Goal: Task Accomplishment & Management: Complete application form

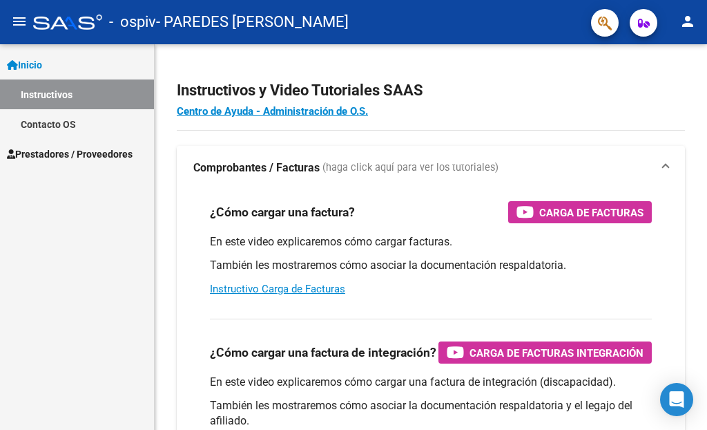
click at [71, 157] on span "Prestadores / Proveedores" at bounding box center [70, 153] width 126 height 15
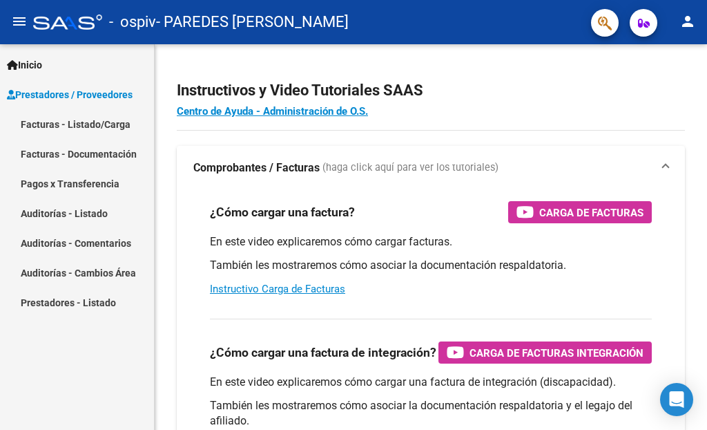
click at [112, 124] on link "Facturas - Listado/Carga" at bounding box center [77, 124] width 154 height 30
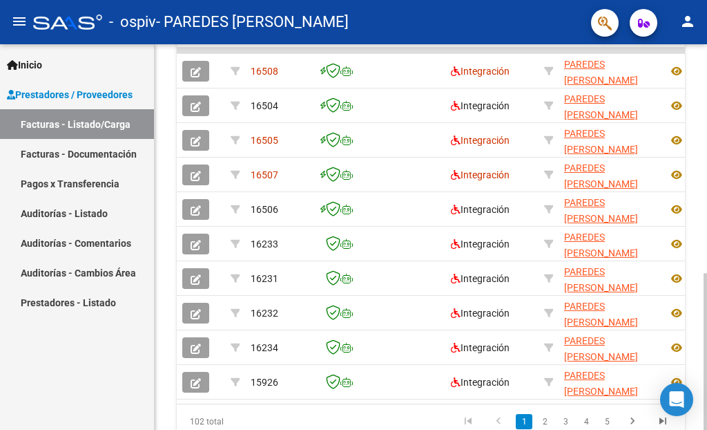
click at [692, 298] on div "Video tutorial PRESTADORES -> Listado de CPBTs Emitidos por Prestadores / Prove…" at bounding box center [433, 14] width 556 height 938
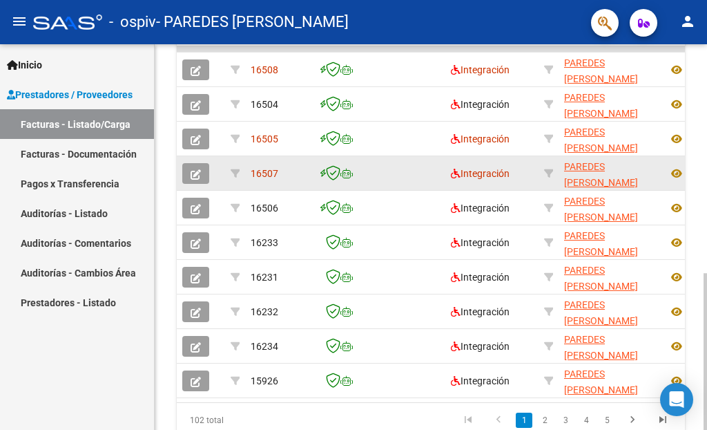
click at [200, 172] on icon "button" at bounding box center [196, 174] width 10 height 10
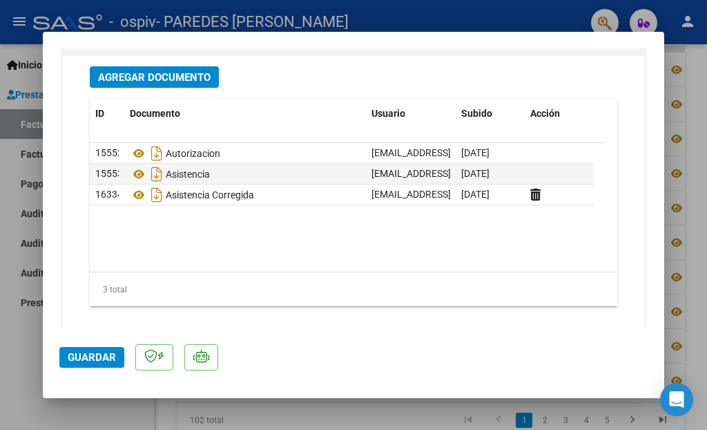
scroll to position [1803, 0]
type input "$ 0,00"
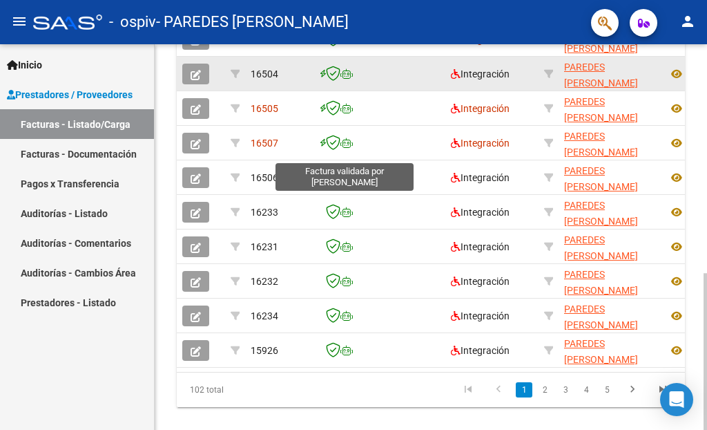
scroll to position [0, 0]
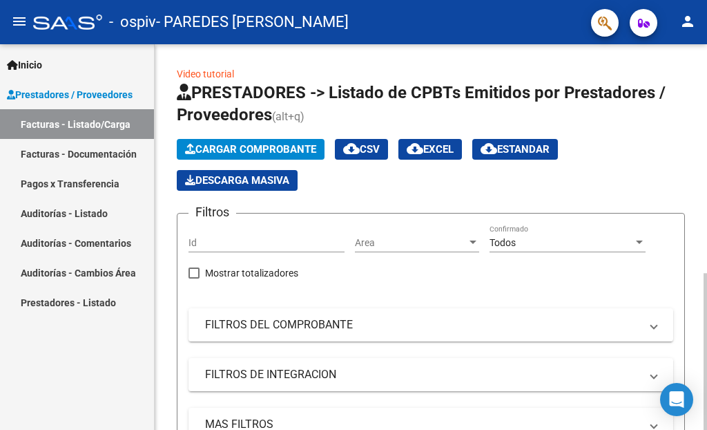
click at [306, 144] on span "Cargar Comprobante" at bounding box center [250, 149] width 131 height 12
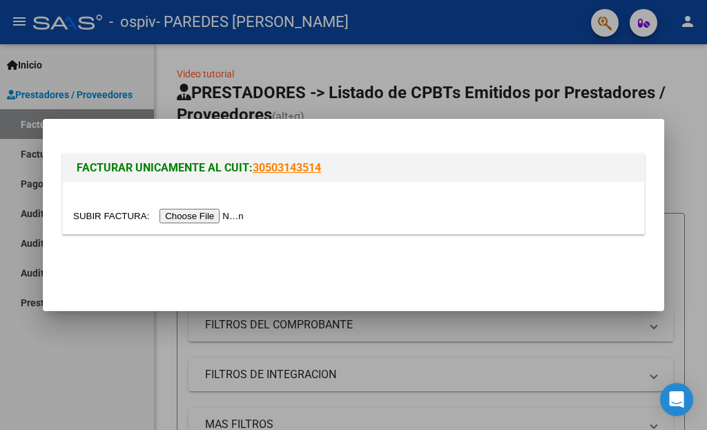
click at [227, 216] on input "file" at bounding box center [160, 216] width 175 height 15
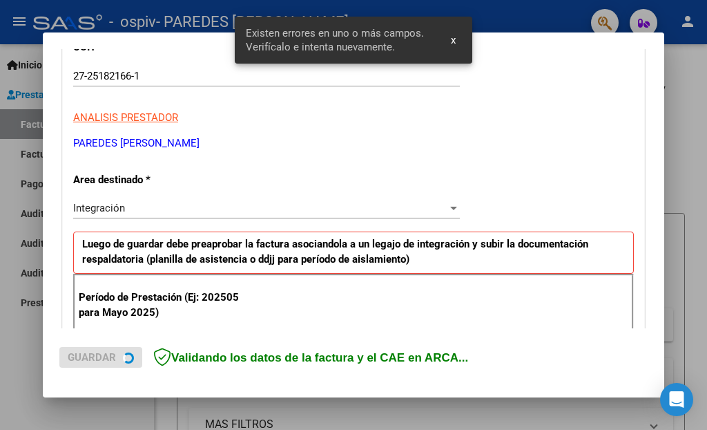
scroll to position [314, 0]
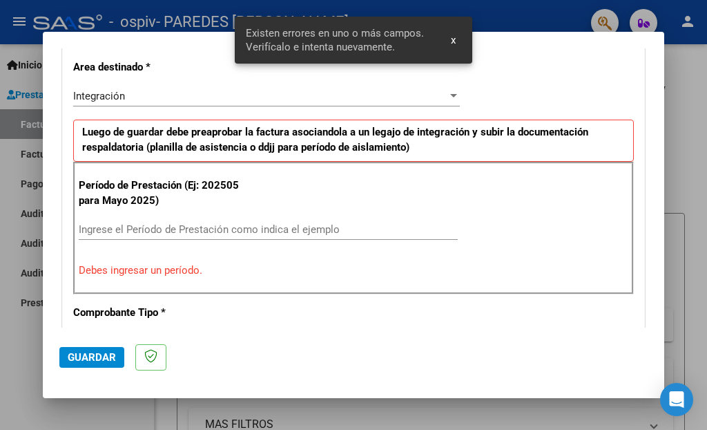
click at [294, 231] on input "Ingrese el Período de Prestación como indica el ejemplo" at bounding box center [268, 229] width 379 height 12
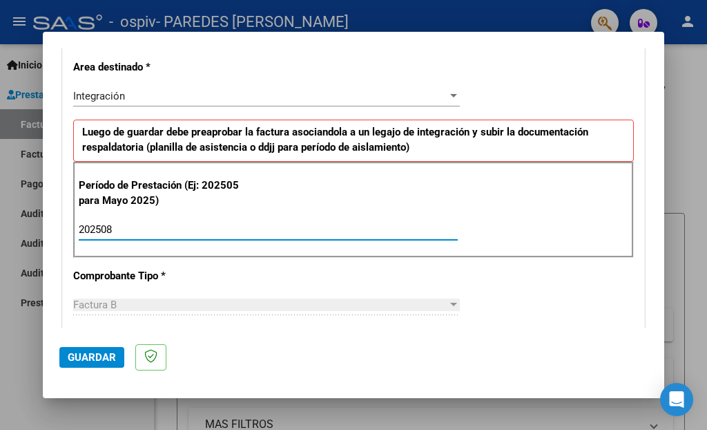
type input "202508"
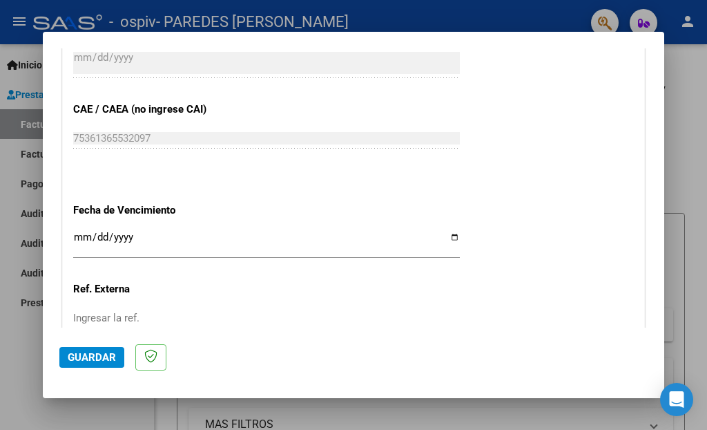
scroll to position [842, 0]
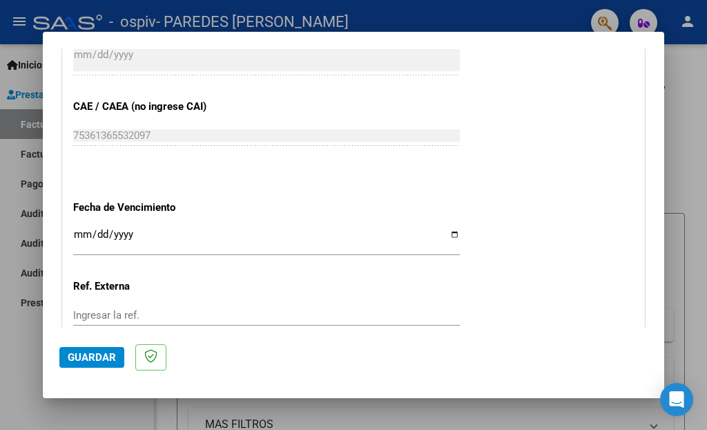
click at [449, 229] on input "Ingresar la fecha" at bounding box center [266, 240] width 387 height 22
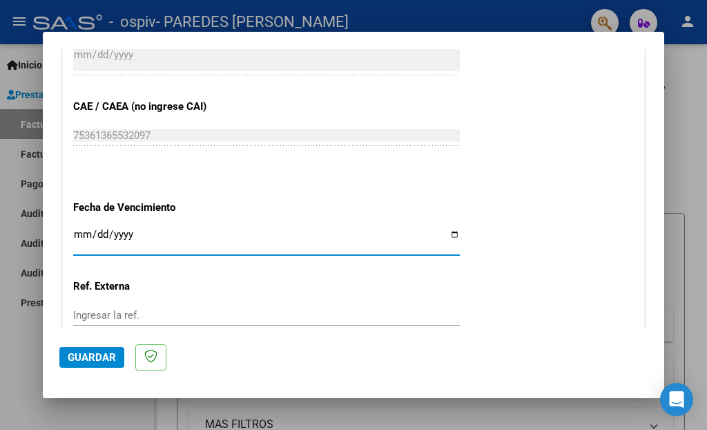
type input "2025-09-18"
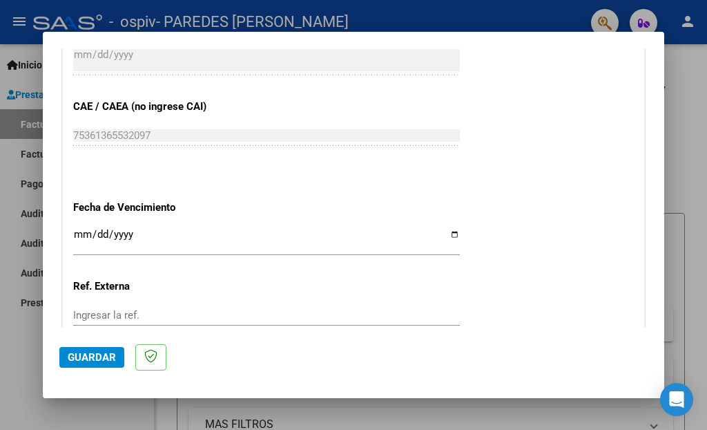
click at [649, 258] on mat-dialog-content "COMPROBANTE VER COMPROBANTE El comprobante fue leído exitosamente. DATOS DEL CO…" at bounding box center [354, 187] width 622 height 279
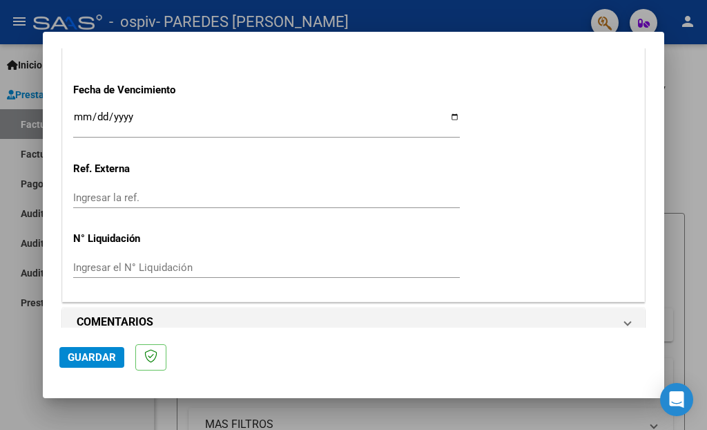
click at [96, 354] on span "Guardar" at bounding box center [92, 357] width 48 height 12
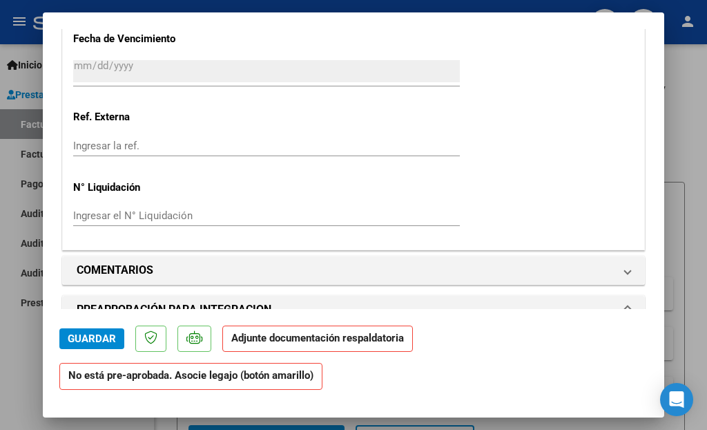
scroll to position [1221, 0]
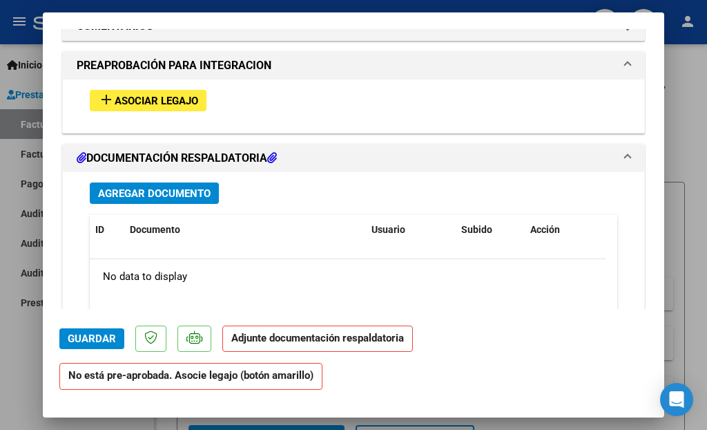
click at [193, 95] on span "Asociar Legajo" at bounding box center [157, 101] width 84 height 12
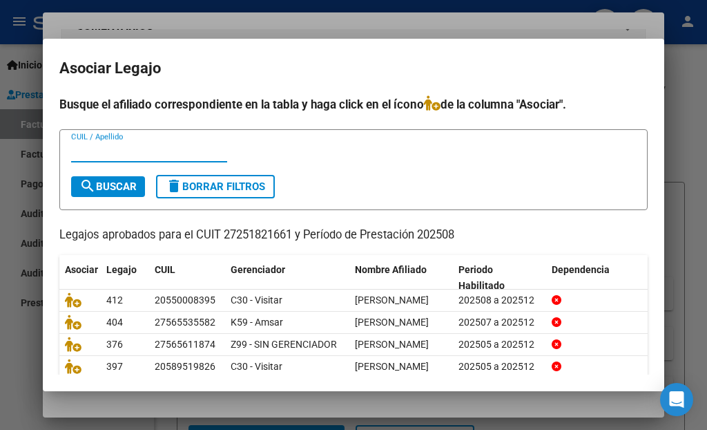
scroll to position [149, 0]
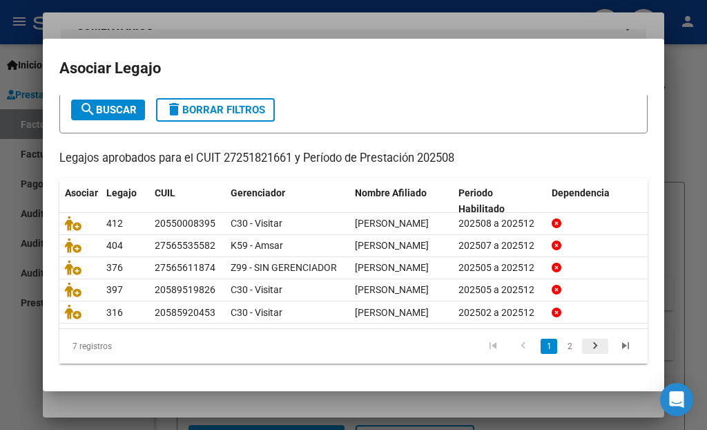
click at [587, 348] on icon "go to next page" at bounding box center [596, 347] width 18 height 17
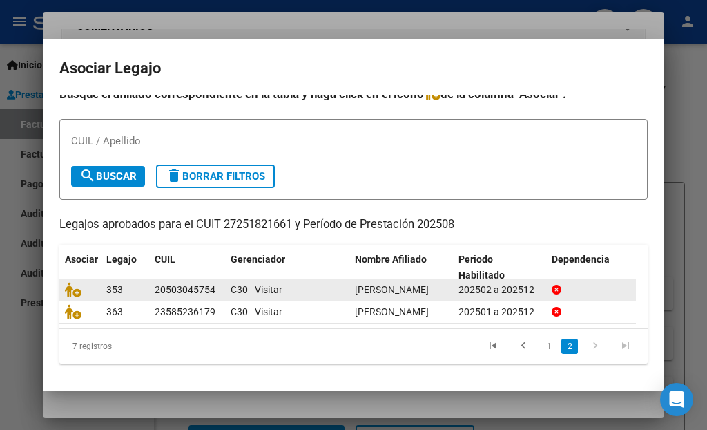
scroll to position [45, 0]
click at [76, 282] on icon at bounding box center [73, 289] width 17 height 15
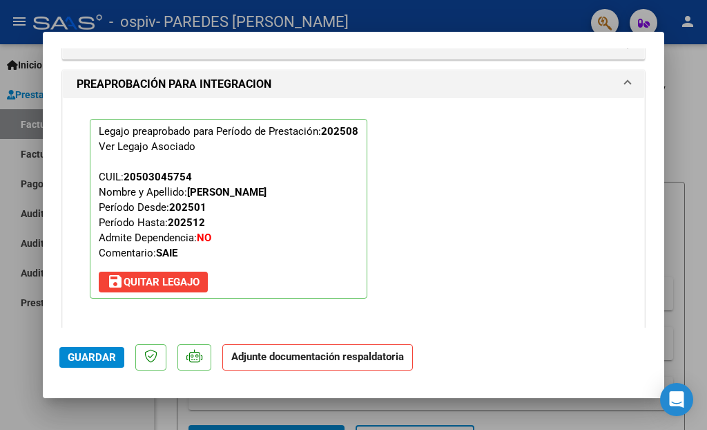
scroll to position [1501, 0]
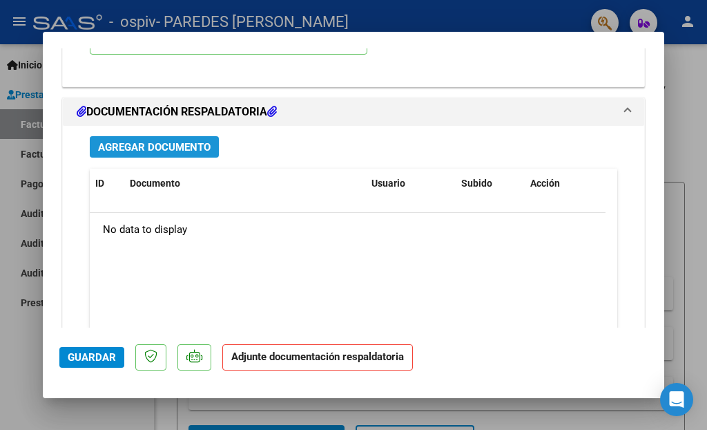
click at [189, 136] on button "Agregar Documento" at bounding box center [154, 146] width 129 height 21
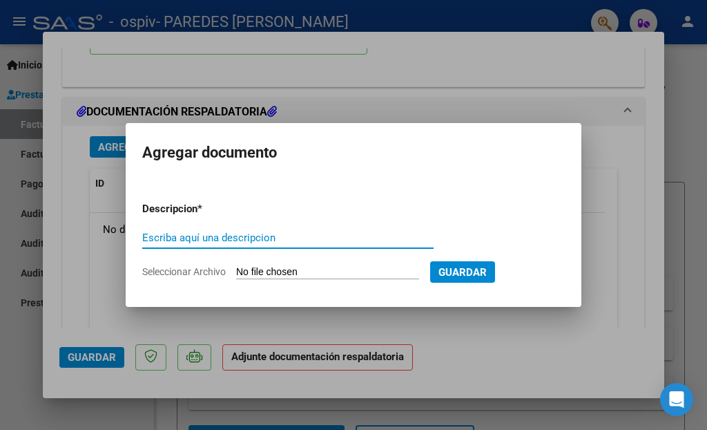
click at [247, 238] on input "Escriba aquí una descripcion" at bounding box center [288, 237] width 292 height 12
click at [246, 238] on input "Escriba aquí una descripcion" at bounding box center [288, 237] width 292 height 12
type input "ASISTENCIA"
click at [282, 266] on input "Seleccionar Archivo" at bounding box center [327, 272] width 183 height 13
type input "C:\fakepath\Valentin Rios ago 2025.pdf"
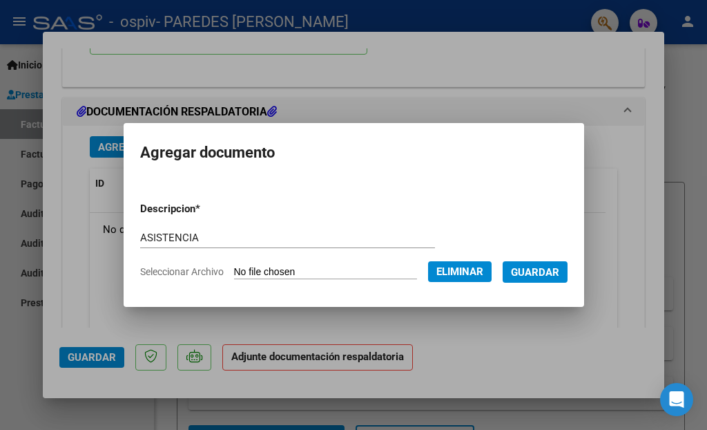
click at [555, 274] on span "Guardar" at bounding box center [535, 272] width 48 height 12
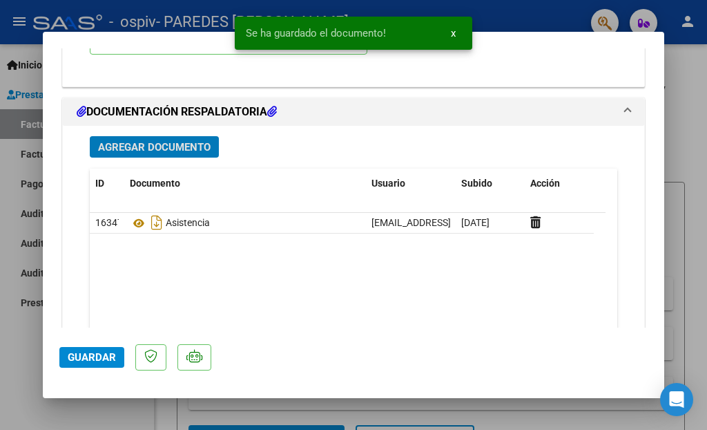
click at [148, 141] on span "Agregar Documento" at bounding box center [154, 147] width 113 height 12
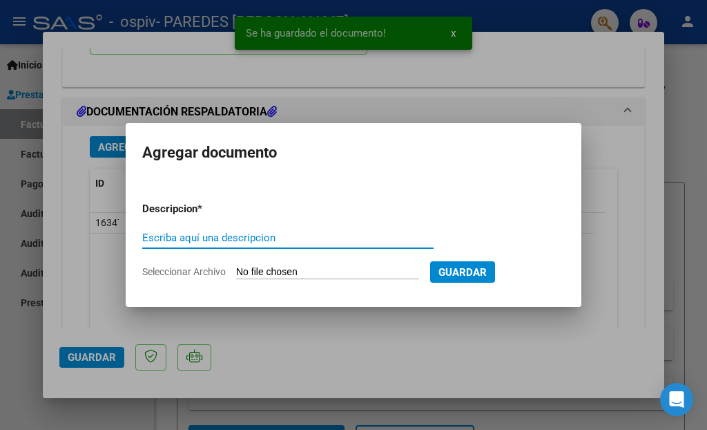
click at [257, 239] on input "Escriba aquí una descripcion" at bounding box center [288, 237] width 292 height 12
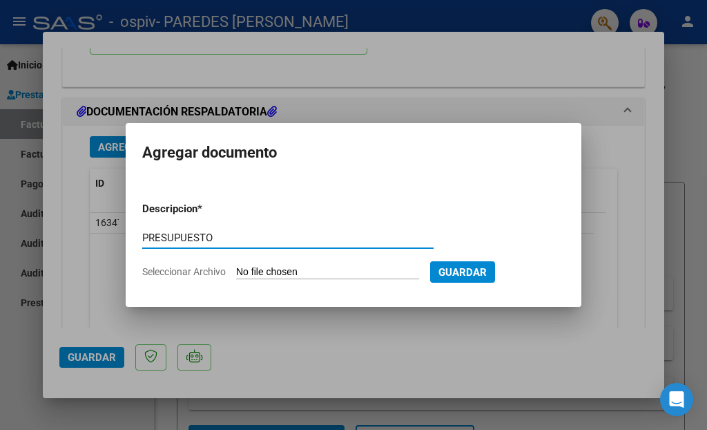
type input "PRESUPUESTO"
click at [361, 268] on input "Seleccionar Archivo" at bounding box center [327, 272] width 183 height 13
type input "C:\fakepath\RIOS VALENTIN SAIE _ Autorización 2025.pdf"
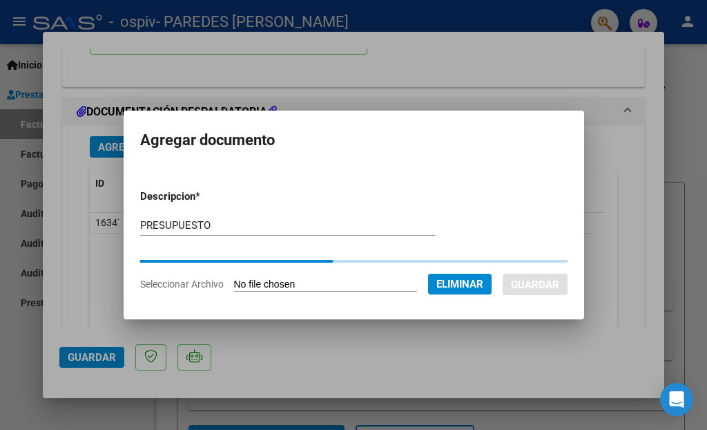
click at [273, 218] on div "PRESUPUESTO Escriba aquí una descripcion" at bounding box center [287, 225] width 295 height 21
click at [273, 218] on form "Descripcion * PRESUPUESTO Escriba aquí una descripcion Seleccionar Archivo Elim…" at bounding box center [354, 240] width 428 height 124
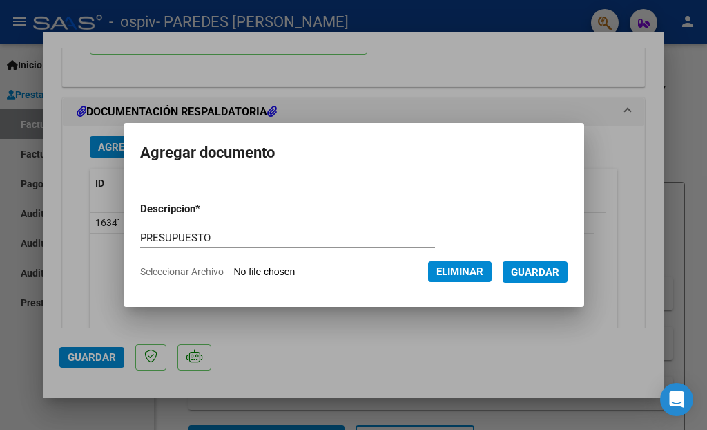
click at [285, 245] on div "PRESUPUESTO Escriba aquí una descripcion" at bounding box center [287, 237] width 295 height 21
click at [285, 238] on input "PRESUPUESTO" at bounding box center [287, 237] width 295 height 12
type input "AUTORIZACION"
click at [530, 270] on span "Guardar" at bounding box center [535, 272] width 48 height 12
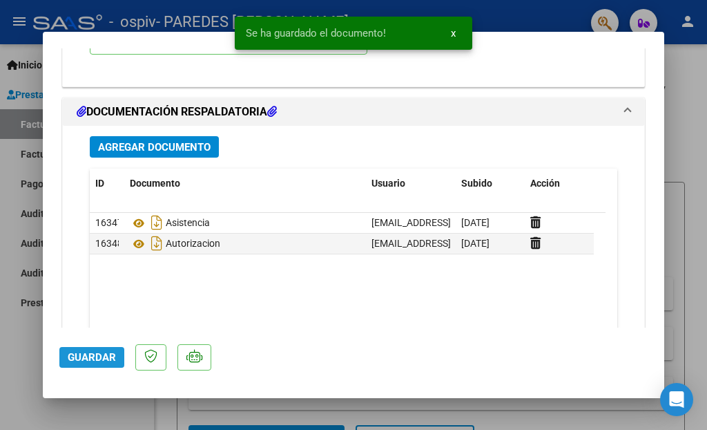
click at [103, 351] on span "Guardar" at bounding box center [92, 357] width 48 height 12
click at [670, 117] on div at bounding box center [353, 215] width 707 height 430
type input "$ 0,00"
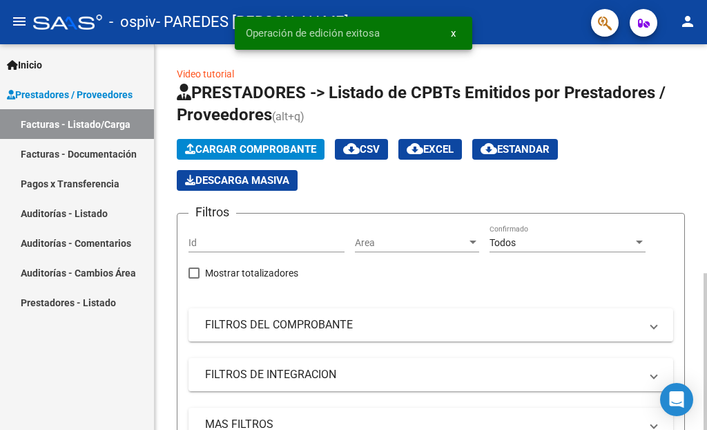
click at [213, 149] on span "Cargar Comprobante" at bounding box center [250, 149] width 131 height 12
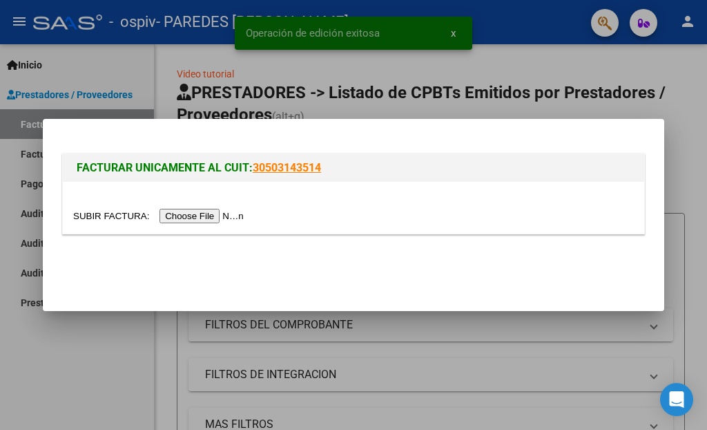
click at [199, 216] on input "file" at bounding box center [160, 216] width 175 height 15
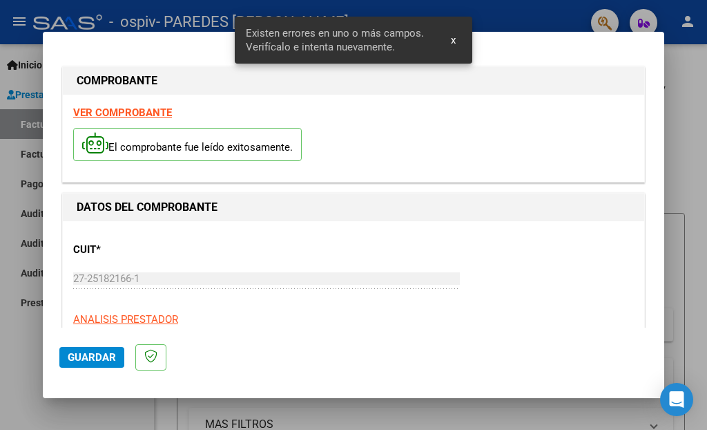
scroll to position [314, 0]
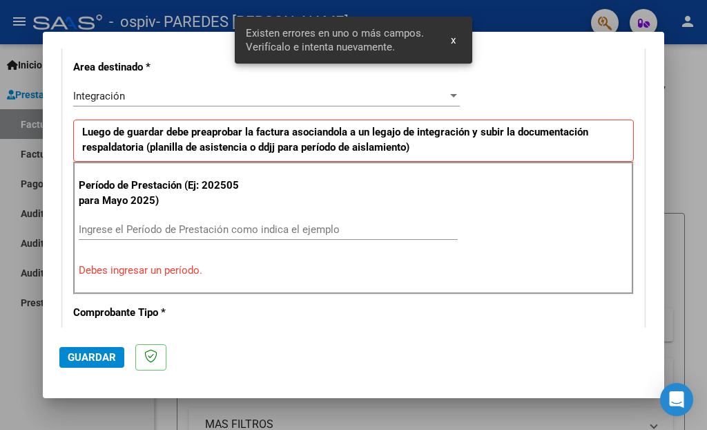
click at [238, 221] on div "Ingrese el Período de Prestación como indica el ejemplo" at bounding box center [268, 229] width 379 height 21
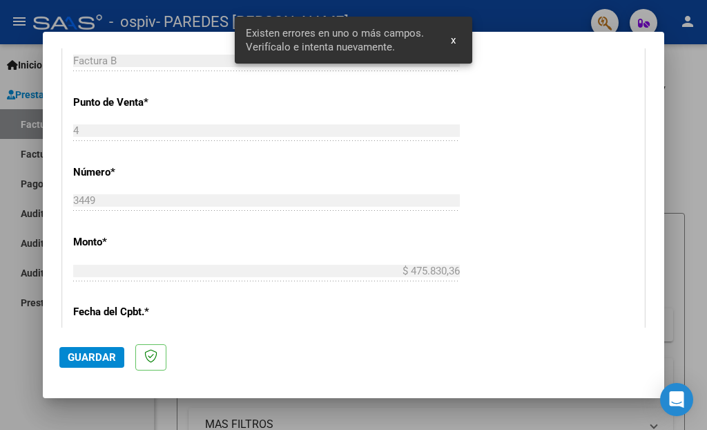
scroll to position [803, 0]
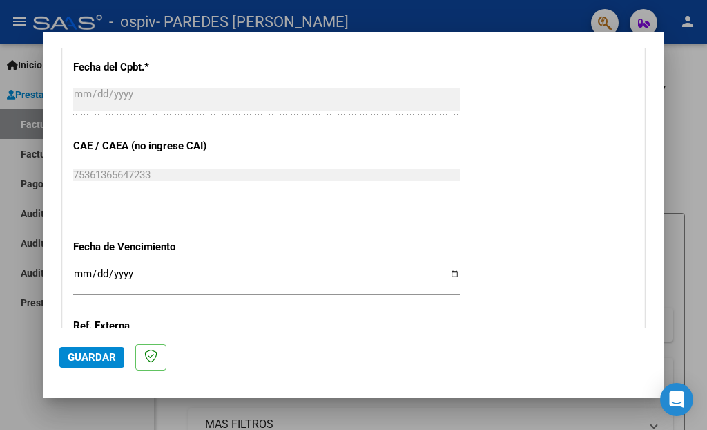
type input "202508"
click at [448, 269] on input "Ingresar la fecha" at bounding box center [266, 279] width 387 height 22
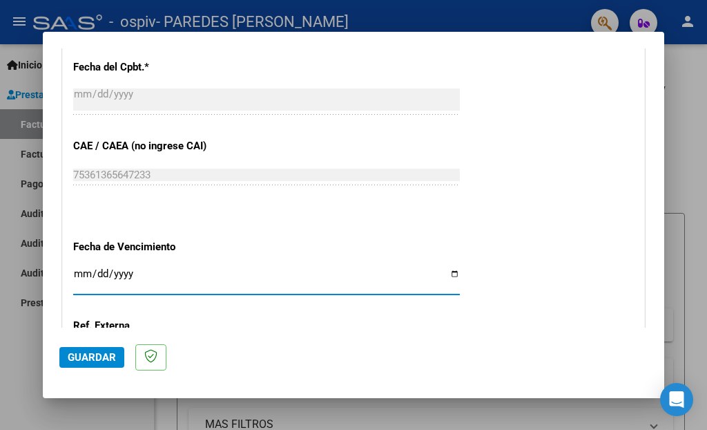
type input "2025-09-18"
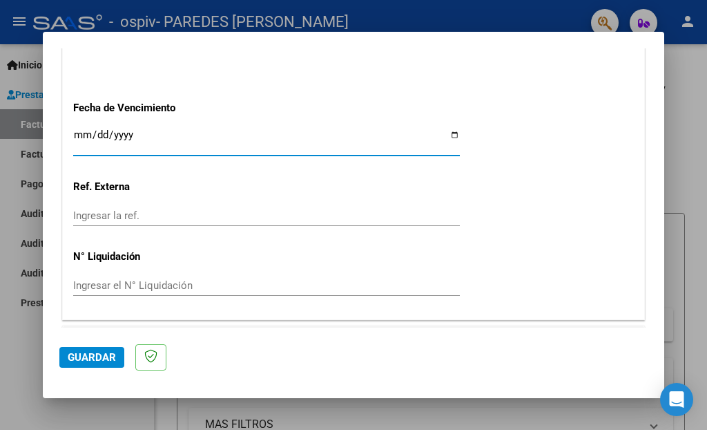
scroll to position [960, 0]
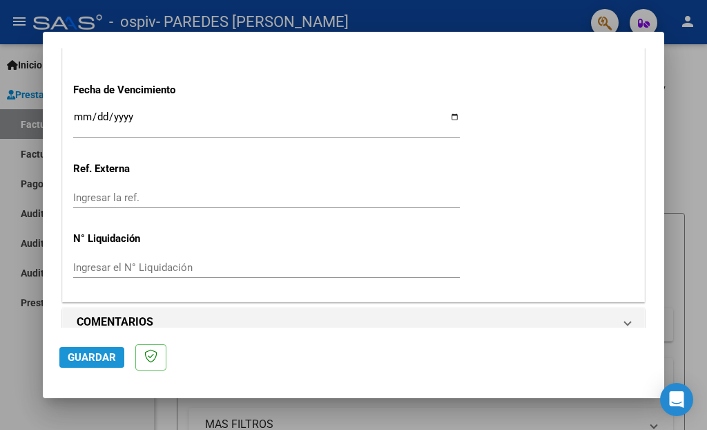
click at [107, 352] on span "Guardar" at bounding box center [92, 357] width 48 height 12
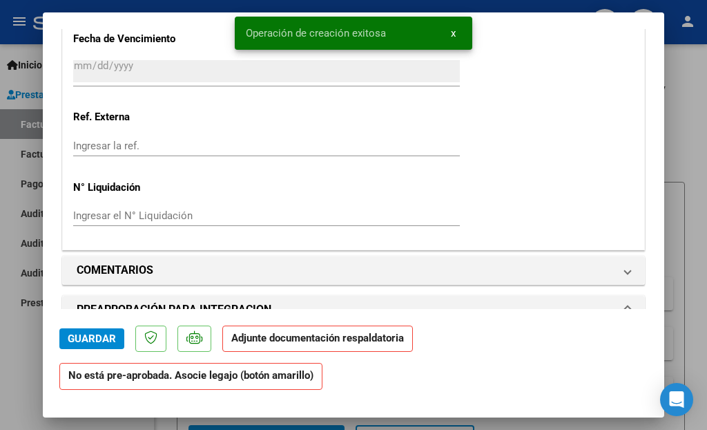
scroll to position [1221, 0]
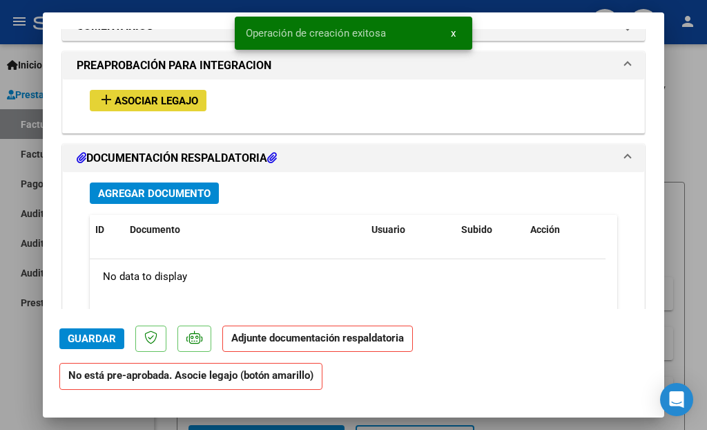
click at [163, 95] on span "Asociar Legajo" at bounding box center [157, 101] width 84 height 12
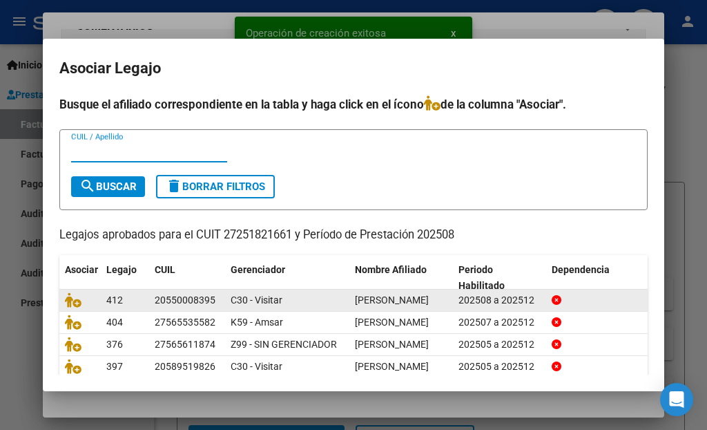
scroll to position [149, 0]
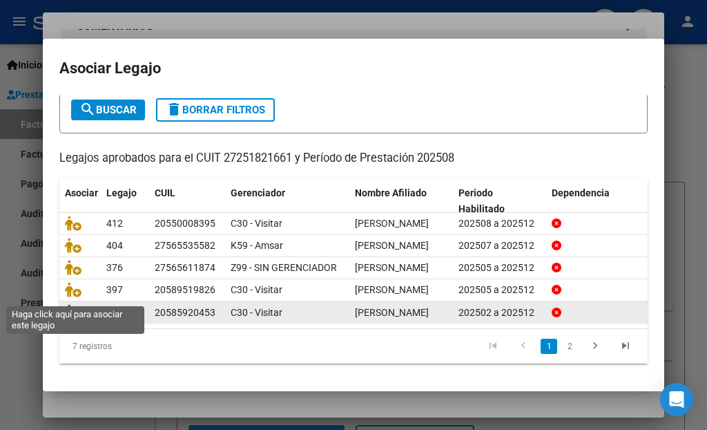
click at [73, 304] on icon at bounding box center [73, 311] width 17 height 15
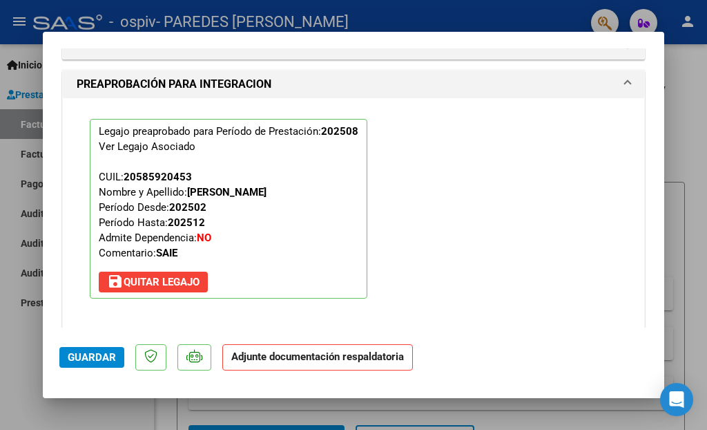
scroll to position [1501, 0]
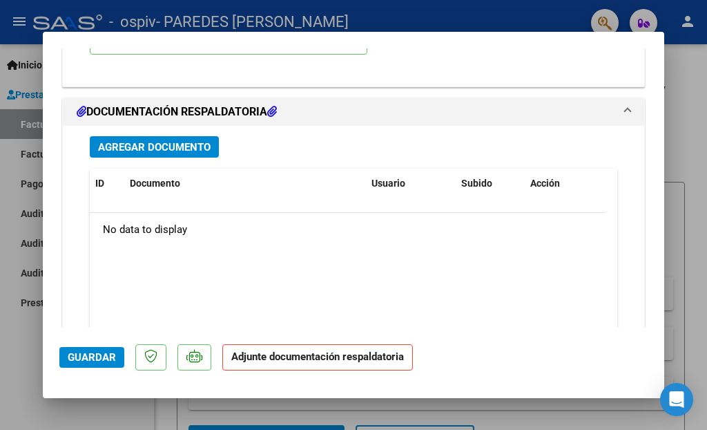
click at [147, 126] on div "Agregar Documento ID Documento Usuario Subido Acción No data to display 0 total…" at bounding box center [353, 262] width 549 height 272
click at [153, 141] on span "Agregar Documento" at bounding box center [154, 147] width 113 height 12
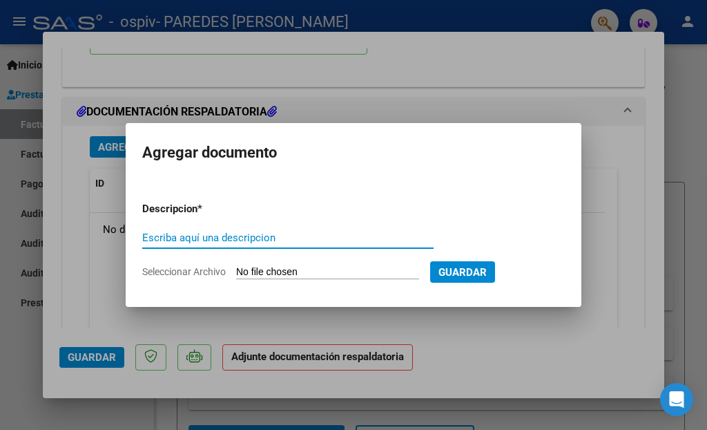
click at [263, 240] on input "Escriba aquí una descripcion" at bounding box center [288, 237] width 292 height 12
type input "ASISTENCIA"
click at [347, 274] on input "Seleccionar Archivo" at bounding box center [327, 272] width 183 height 13
type input "C:\fakepath\marquez f ago.pdf"
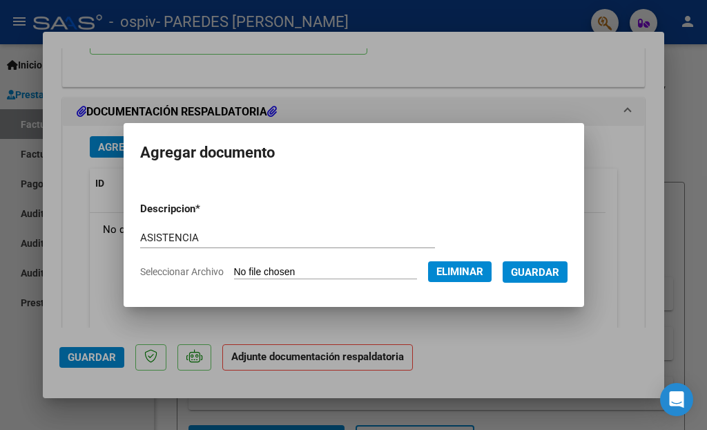
click at [556, 277] on span "Guardar" at bounding box center [535, 272] width 48 height 12
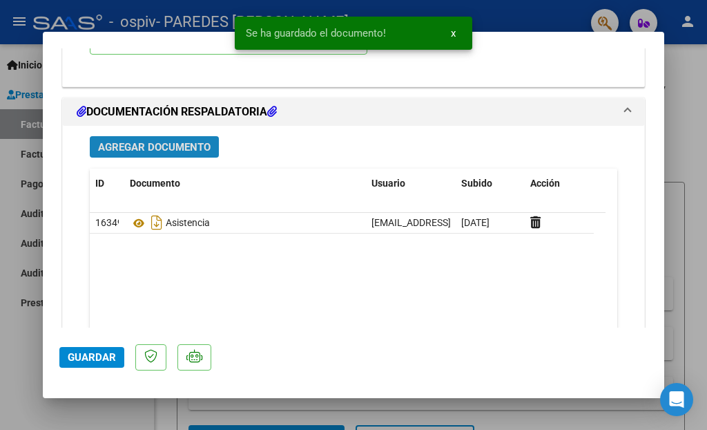
click at [169, 141] on span "Agregar Documento" at bounding box center [154, 147] width 113 height 12
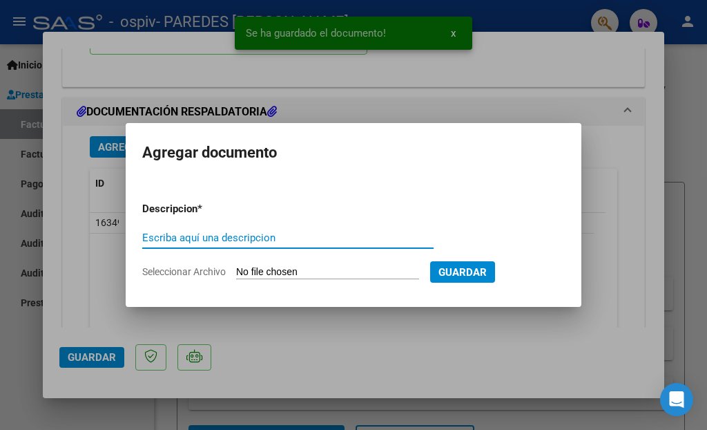
click at [263, 233] on input "Escriba aquí una descripcion" at bounding box center [288, 237] width 292 height 12
type input "AUTORIZACION"
click at [321, 265] on app-file-uploader "Seleccionar Archivo" at bounding box center [286, 271] width 288 height 12
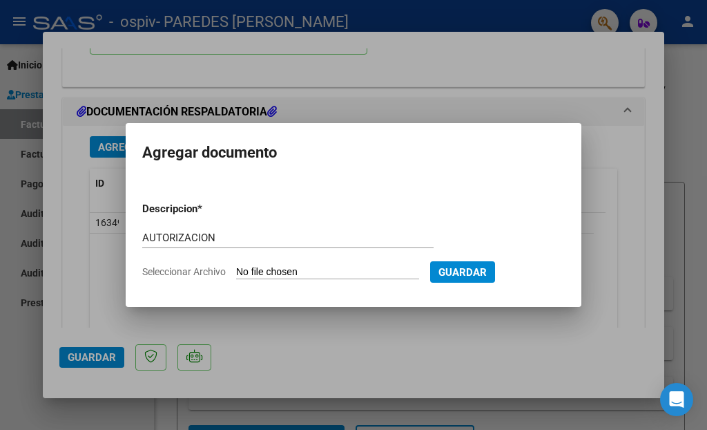
click at [321, 271] on input "Seleccionar Archivo" at bounding box center [327, 272] width 183 height 13
type input "C:\fakepath\autorización 2025 MARQUEZ FRENCHEZCO.pdf"
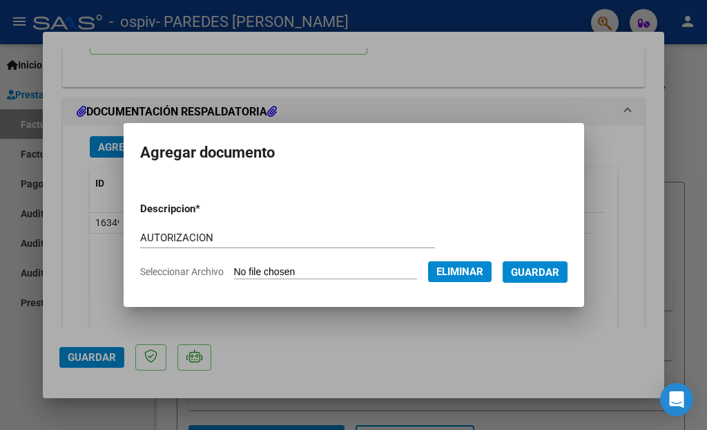
click at [545, 276] on span "Guardar" at bounding box center [535, 272] width 48 height 12
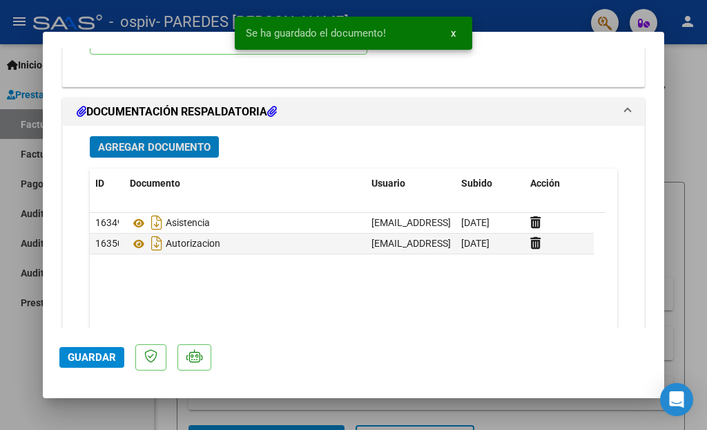
click at [77, 351] on span "Guardar" at bounding box center [92, 357] width 48 height 12
click at [685, 117] on div at bounding box center [353, 215] width 707 height 430
type input "$ 0,00"
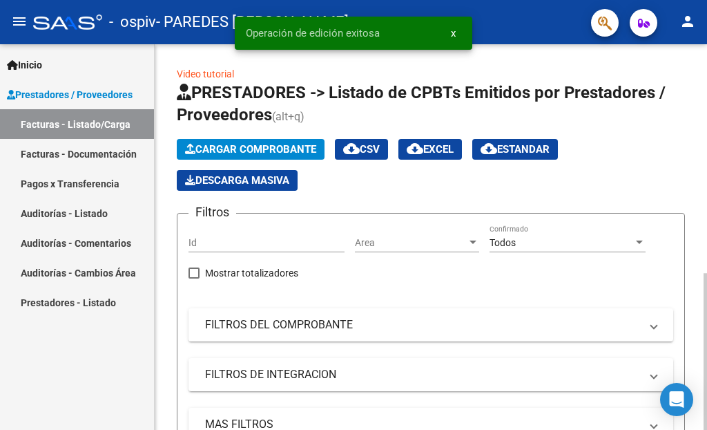
click at [238, 154] on span "Cargar Comprobante" at bounding box center [250, 149] width 131 height 12
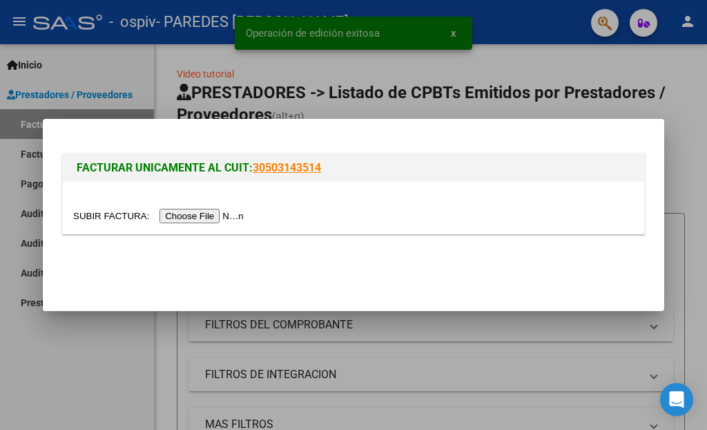
click at [236, 207] on div at bounding box center [354, 208] width 582 height 52
click at [228, 220] on input "file" at bounding box center [160, 216] width 175 height 15
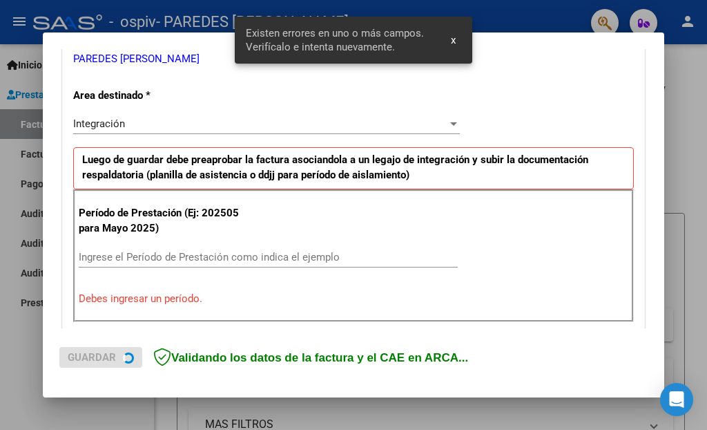
scroll to position [314, 0]
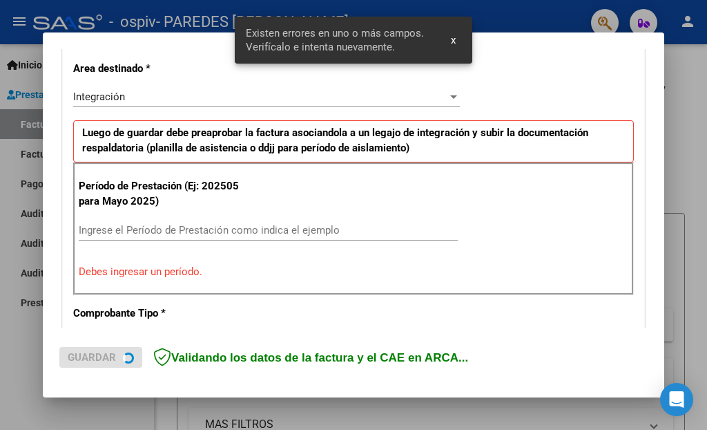
click at [236, 225] on input "Ingrese el Período de Prestación como indica el ejemplo" at bounding box center [268, 230] width 379 height 12
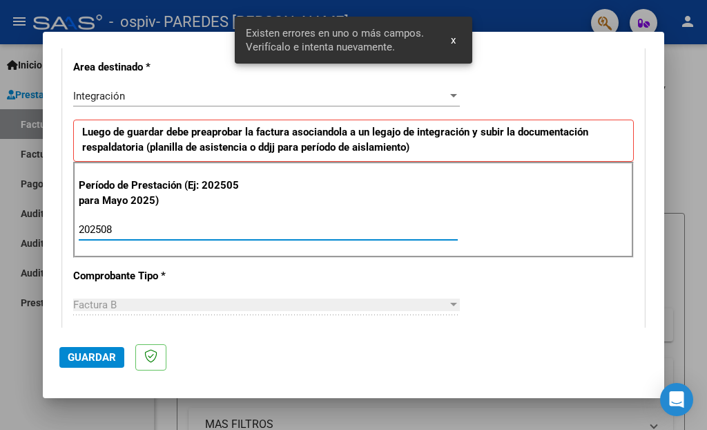
type input "202508"
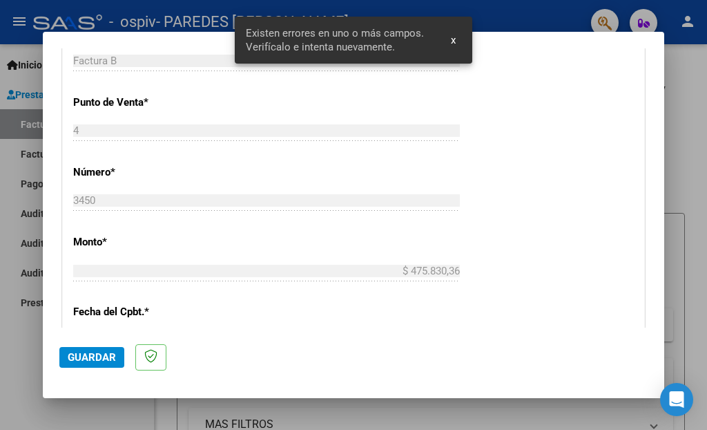
scroll to position [803, 0]
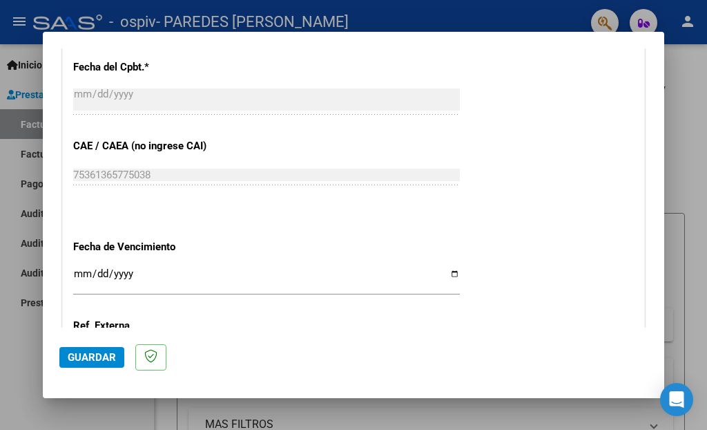
click at [448, 268] on input "Ingresar la fecha" at bounding box center [266, 279] width 387 height 22
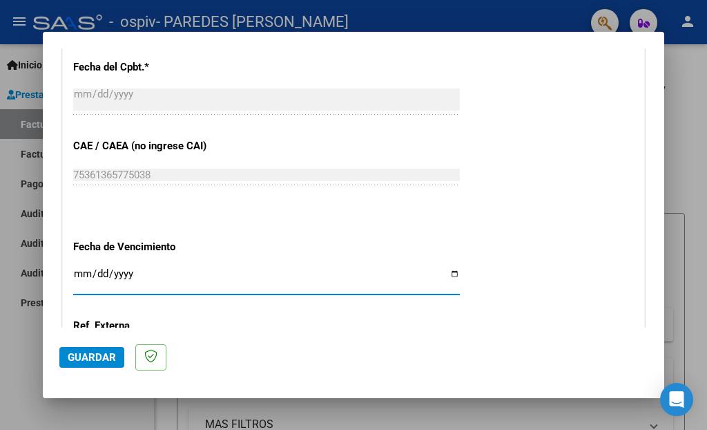
type input "2025-09-18"
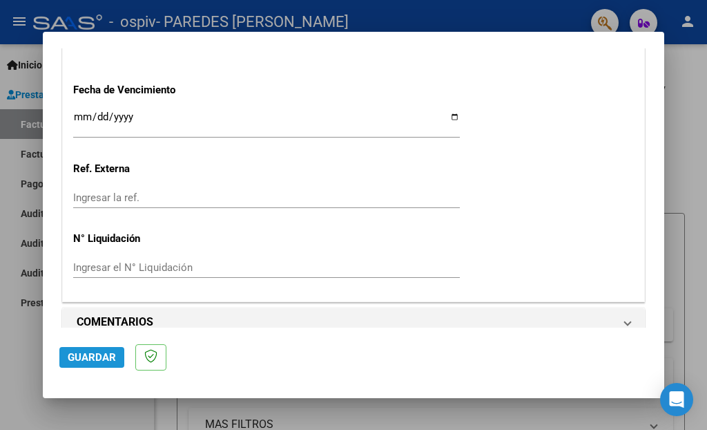
click at [90, 353] on span "Guardar" at bounding box center [92, 357] width 48 height 12
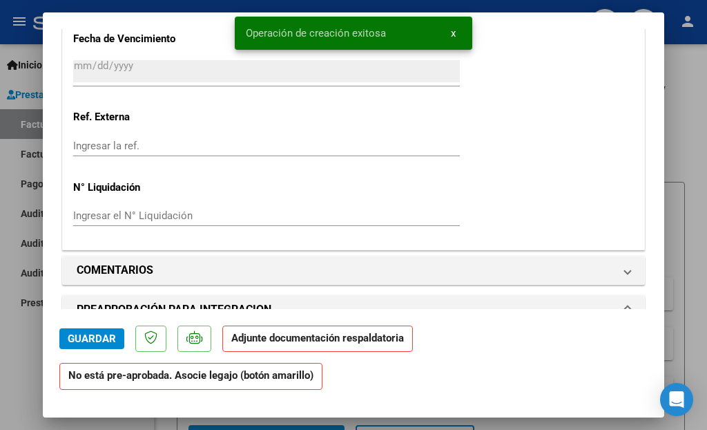
scroll to position [1221, 0]
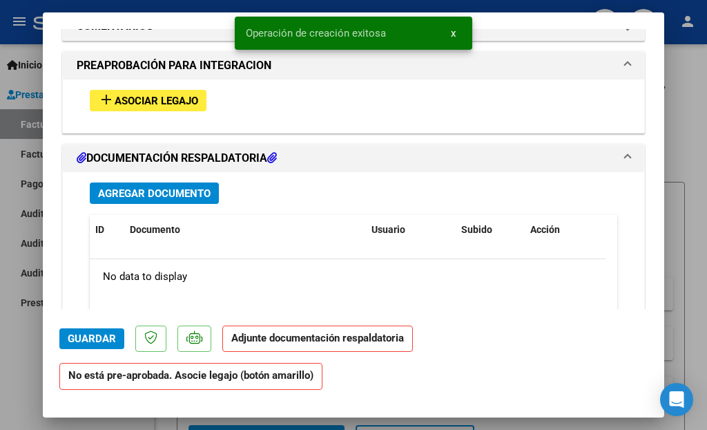
click at [138, 95] on span "Asociar Legajo" at bounding box center [157, 101] width 84 height 12
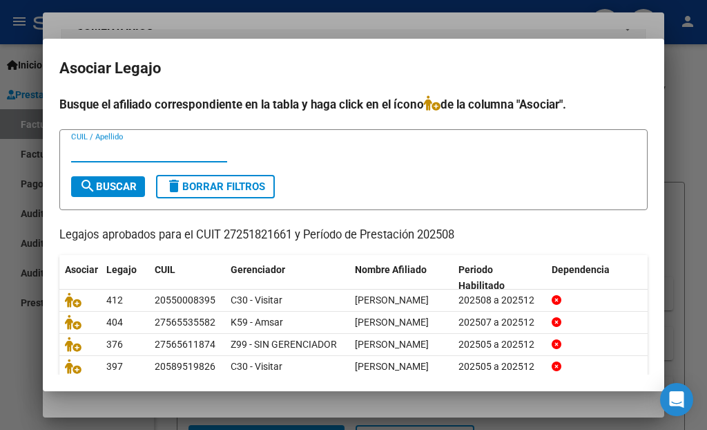
scroll to position [149, 0]
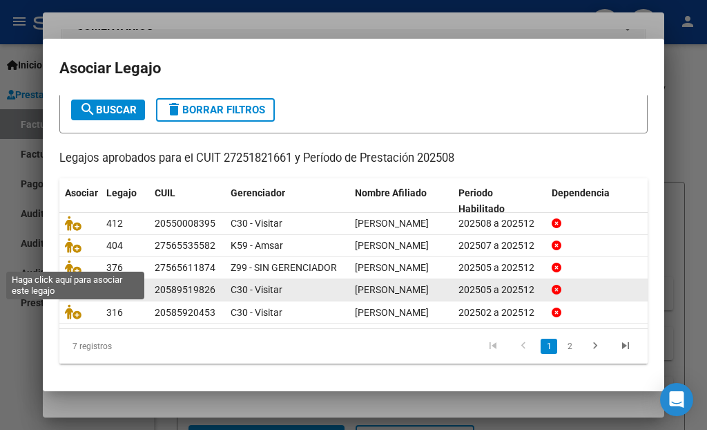
click at [80, 282] on icon at bounding box center [73, 289] width 17 height 15
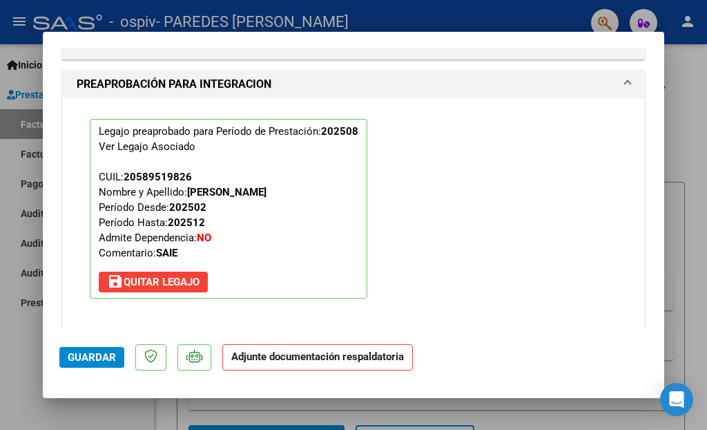
scroll to position [1501, 0]
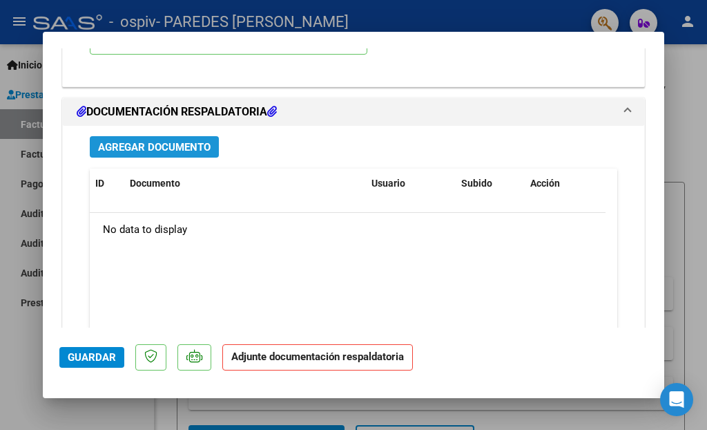
click at [143, 141] on span "Agregar Documento" at bounding box center [154, 147] width 113 height 12
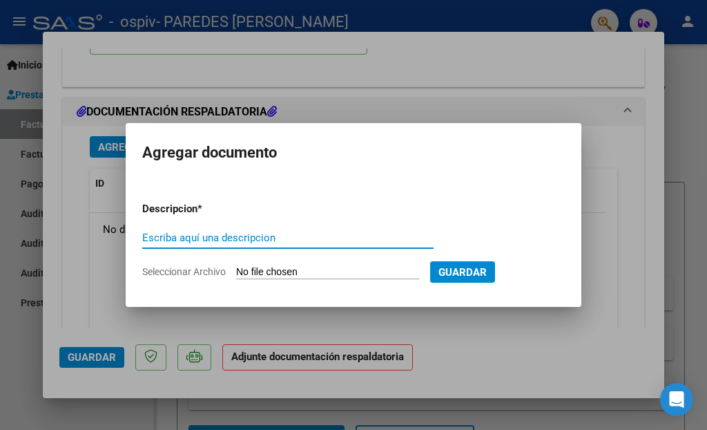
click at [267, 236] on input "Escriba aquí una descripcion" at bounding box center [288, 237] width 292 height 12
type input "ASISTENCIA"
click at [287, 274] on input "Seleccionar Archivo" at bounding box center [327, 272] width 183 height 13
type input "C:\fakepath\Benjamin Caceres ago 2025.pdf"
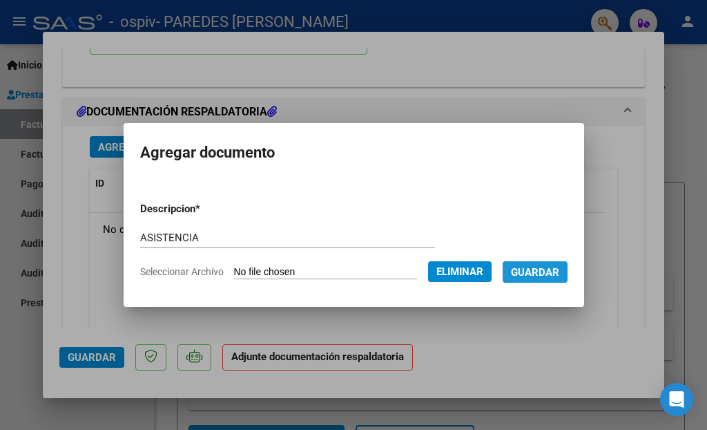
click at [554, 272] on span "Guardar" at bounding box center [535, 272] width 48 height 12
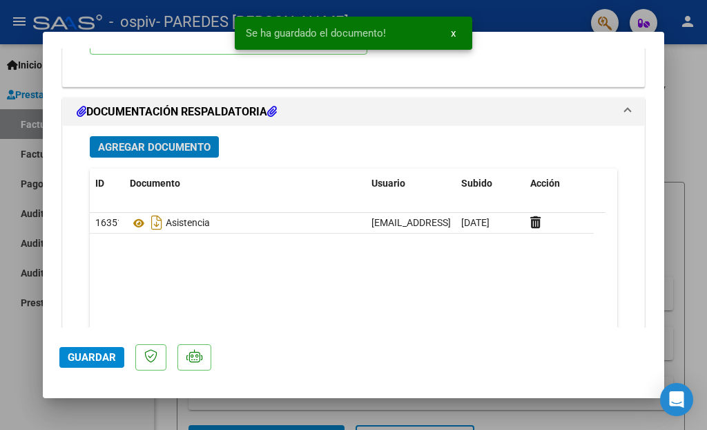
click at [169, 141] on span "Agregar Documento" at bounding box center [154, 147] width 113 height 12
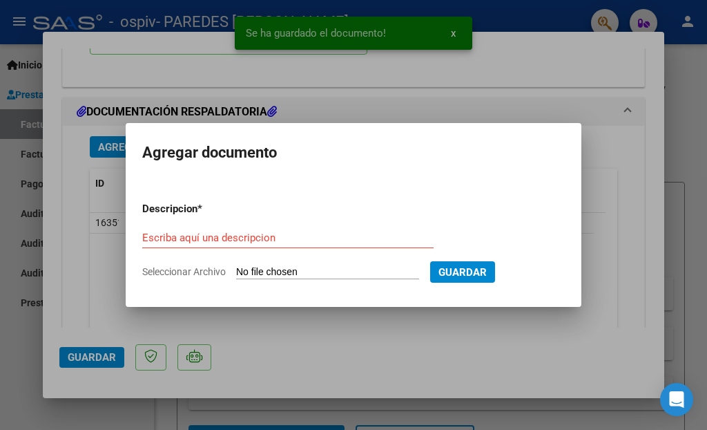
click at [265, 230] on div "Escriba aquí una descripcion" at bounding box center [288, 237] width 292 height 21
click at [267, 238] on input "Escriba aquí una descripcion" at bounding box center [288, 237] width 292 height 12
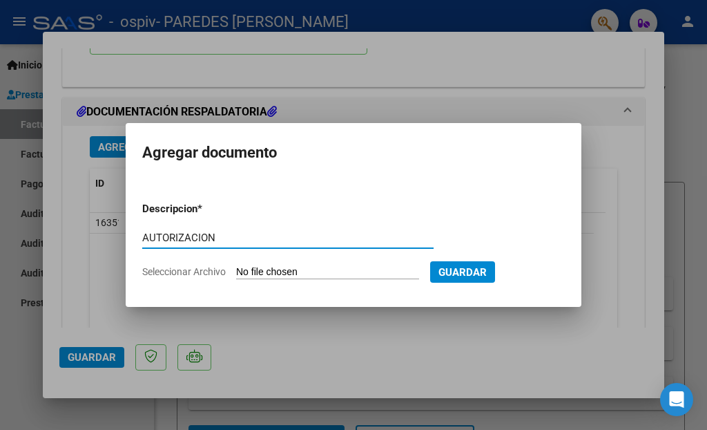
type input "AUTORIZACION"
click at [294, 268] on input "Seleccionar Archivo" at bounding box center [327, 272] width 183 height 13
type input "C:\fakepath\CACERES BENJAMIN SAIE 2025.pdf"
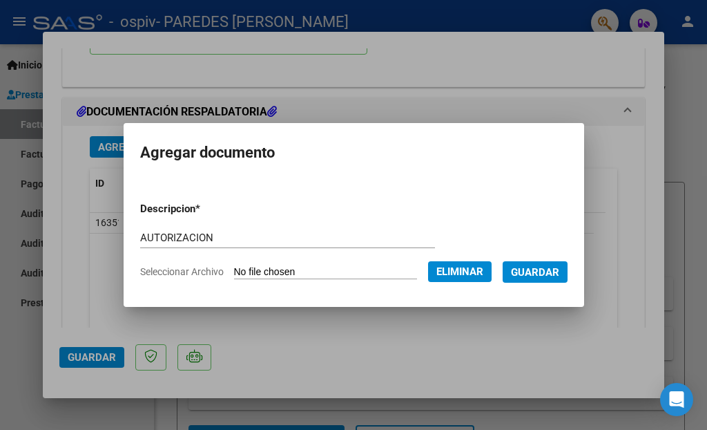
click at [553, 277] on button "Guardar" at bounding box center [535, 271] width 65 height 21
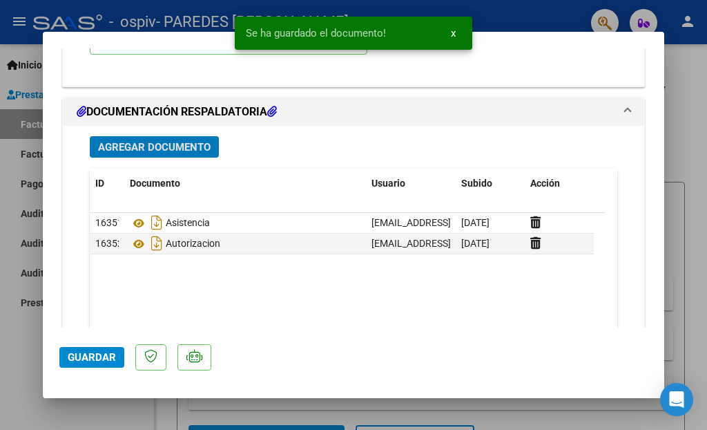
click at [86, 358] on span "Guardar" at bounding box center [92, 357] width 48 height 12
click at [676, 132] on div at bounding box center [353, 215] width 707 height 430
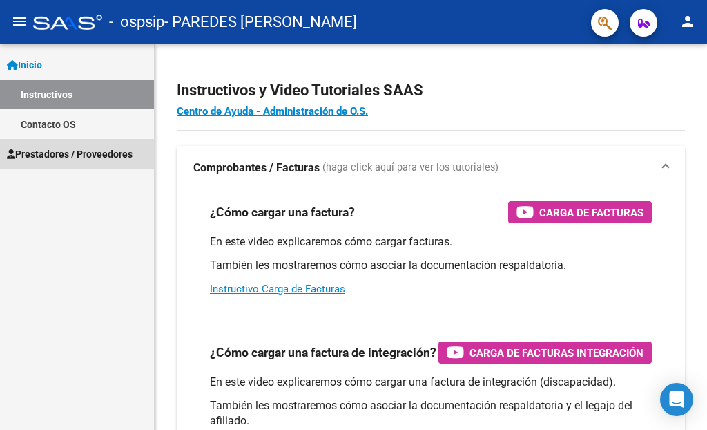
click at [87, 147] on span "Prestadores / Proveedores" at bounding box center [70, 153] width 126 height 15
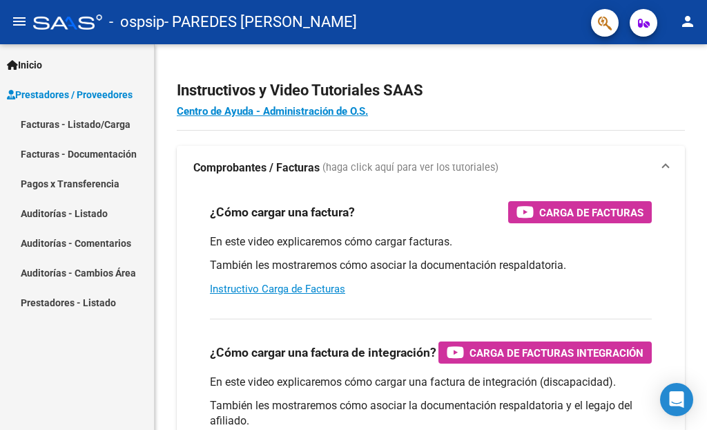
click at [101, 131] on link "Facturas - Listado/Carga" at bounding box center [77, 124] width 154 height 30
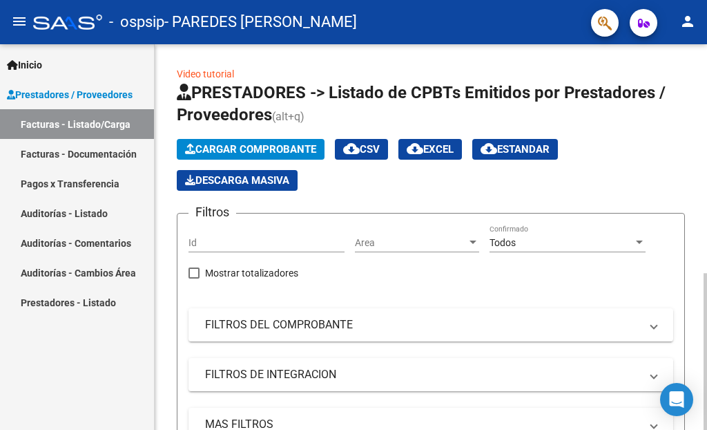
click at [300, 144] on span "Cargar Comprobante" at bounding box center [250, 149] width 131 height 12
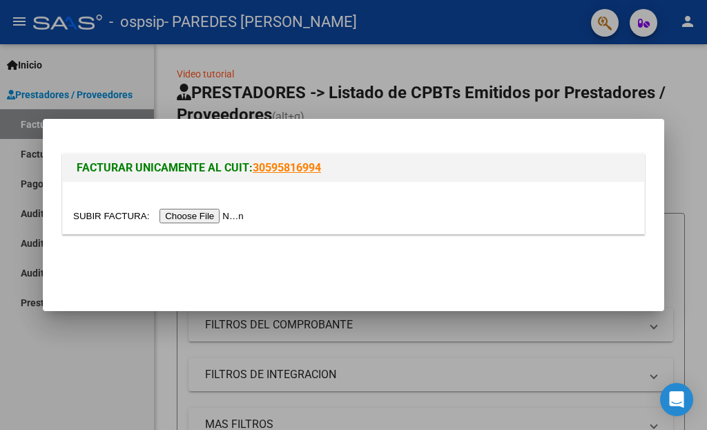
click at [237, 211] on input "file" at bounding box center [160, 216] width 175 height 15
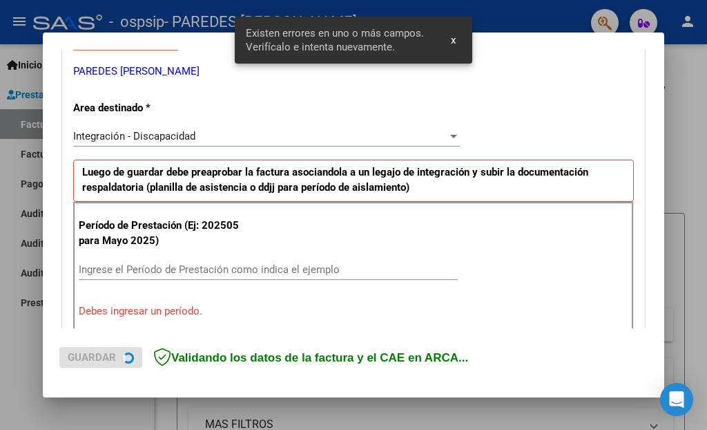
scroll to position [314, 0]
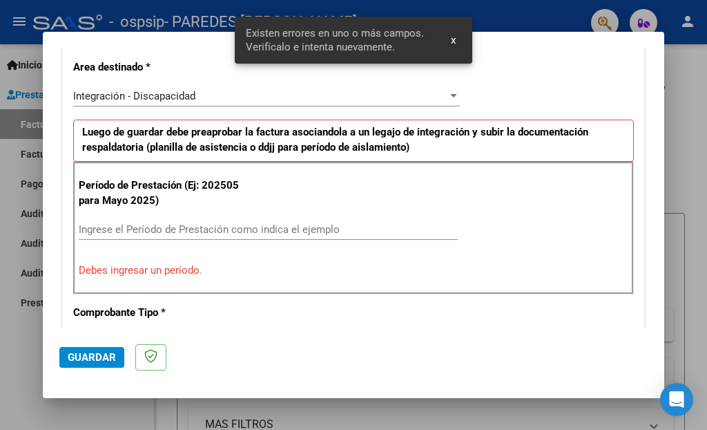
click at [316, 223] on input "Ingrese el Período de Prestación como indica el ejemplo" at bounding box center [268, 229] width 379 height 12
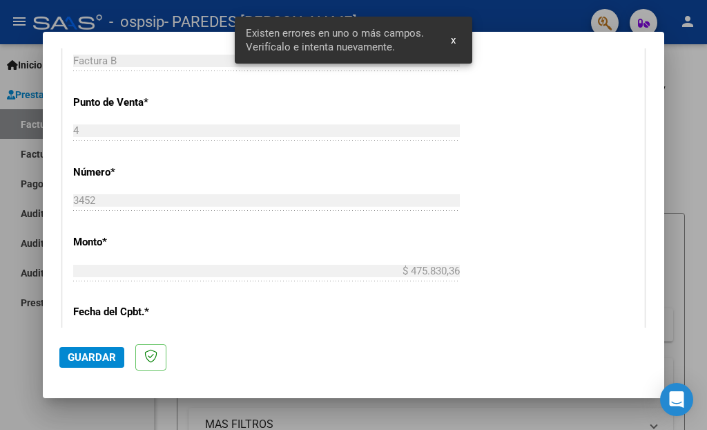
scroll to position [803, 0]
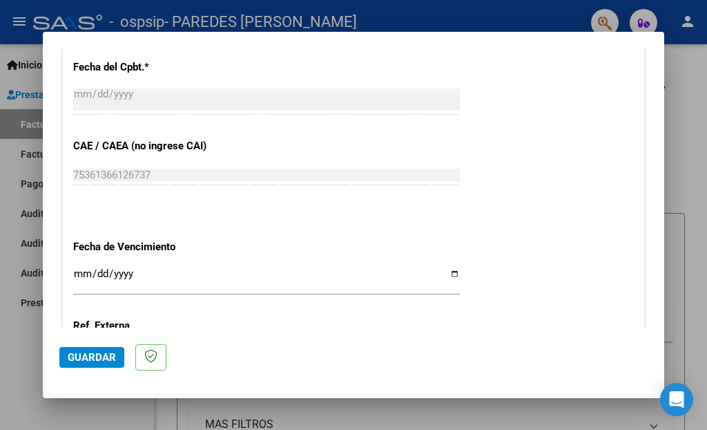
type input "202508"
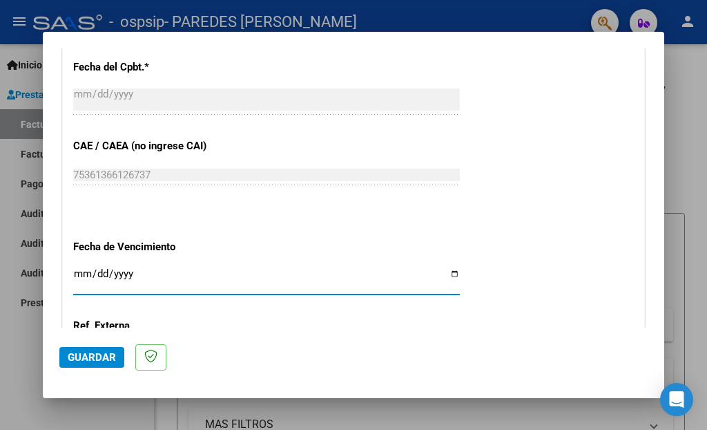
click at [440, 268] on input "Ingresar la fecha" at bounding box center [266, 279] width 387 height 22
click at [454, 259] on app-form-text-field "Fecha de Vencimiento Ingresar la fecha" at bounding box center [272, 265] width 398 height 50
click at [448, 268] on input "Ingresar la fecha" at bounding box center [266, 279] width 387 height 22
type input "2025-09-18"
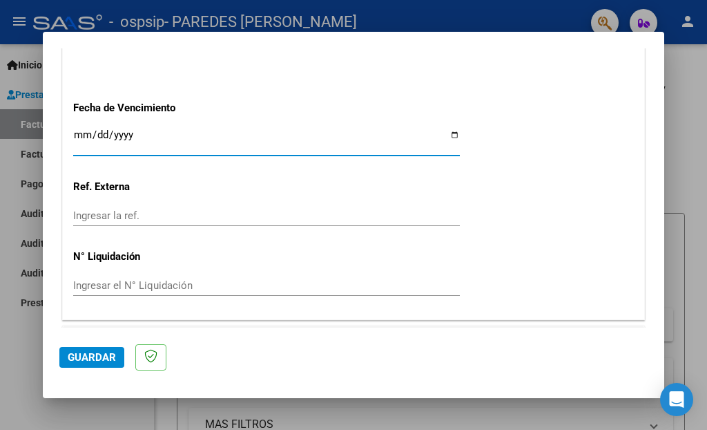
scroll to position [960, 0]
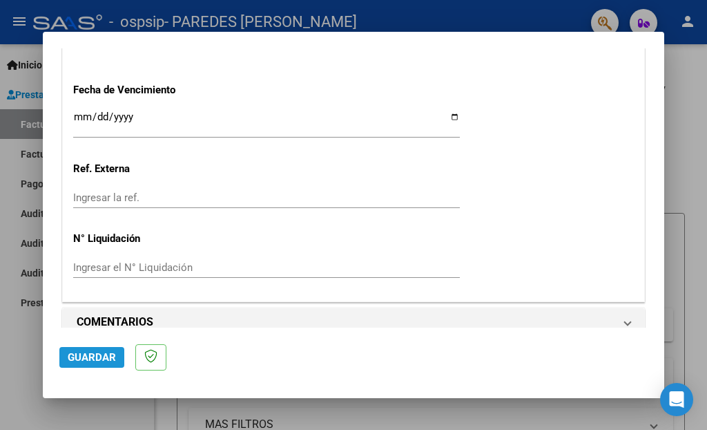
click at [105, 352] on span "Guardar" at bounding box center [92, 357] width 48 height 12
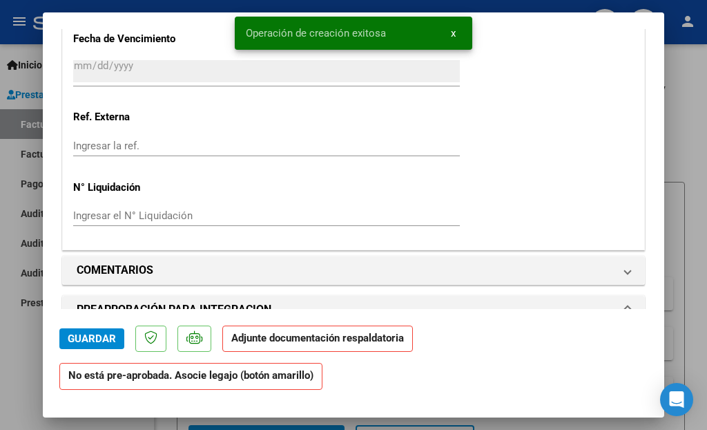
scroll to position [1221, 0]
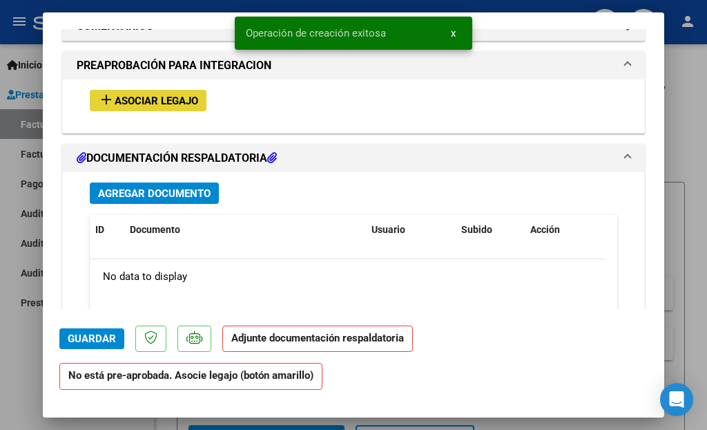
click at [175, 95] on span "Asociar Legajo" at bounding box center [157, 101] width 84 height 12
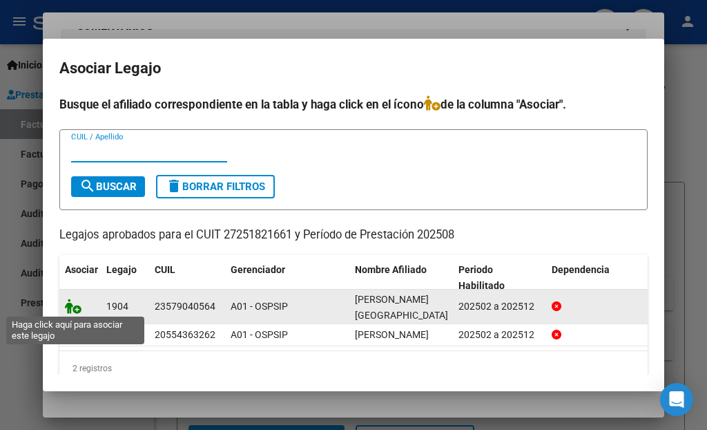
click at [68, 307] on icon at bounding box center [73, 305] width 17 height 15
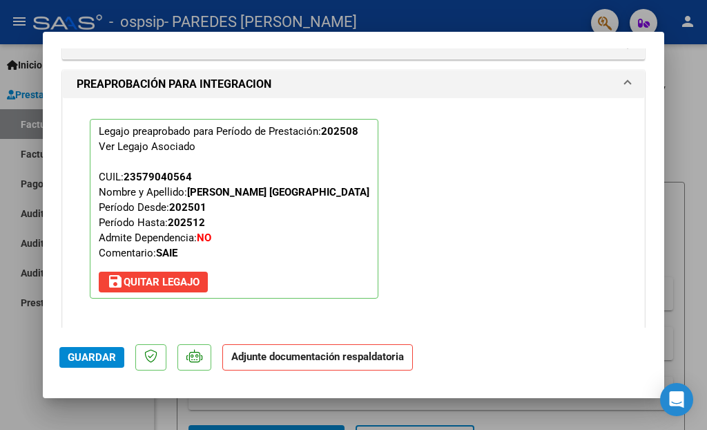
scroll to position [1501, 0]
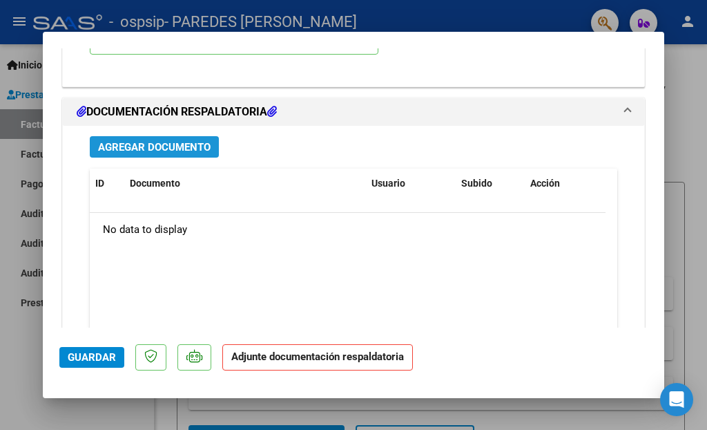
click at [193, 136] on button "Agregar Documento" at bounding box center [154, 146] width 129 height 21
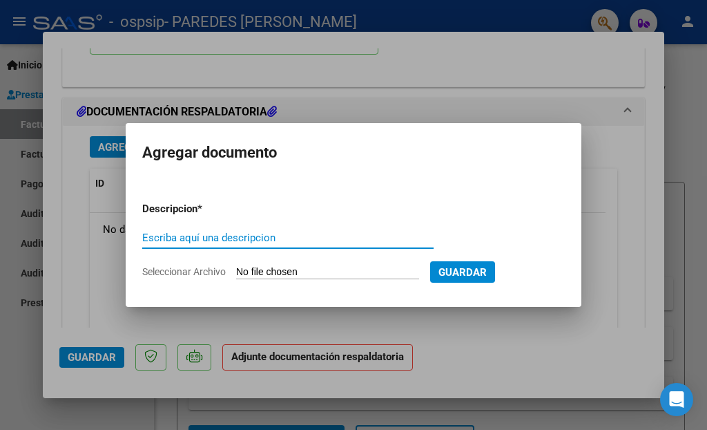
click at [246, 225] on form "Descripcion * Escriba aquí una descripcion Seleccionar Archivo Guardar" at bounding box center [353, 240] width 423 height 99
click at [246, 233] on input "Escriba aquí una descripcion" at bounding box center [288, 237] width 292 height 12
type input "ASISTENCIA"
click at [306, 266] on input "Seleccionar Archivo" at bounding box center [327, 272] width 183 height 13
type input "C:\fakepath\saavedra ago.pdf"
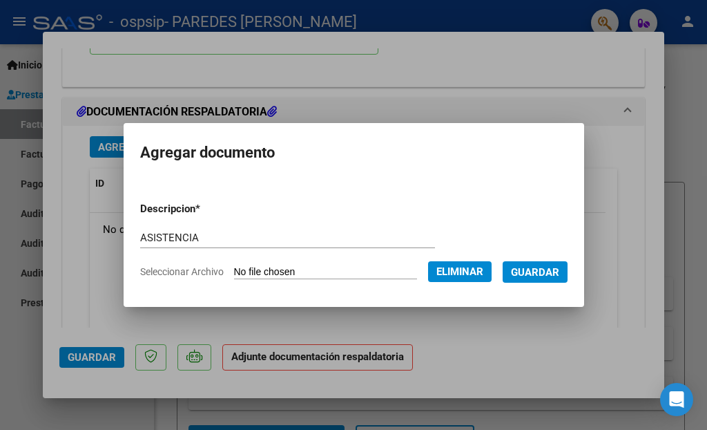
click at [547, 270] on span "Guardar" at bounding box center [535, 272] width 48 height 12
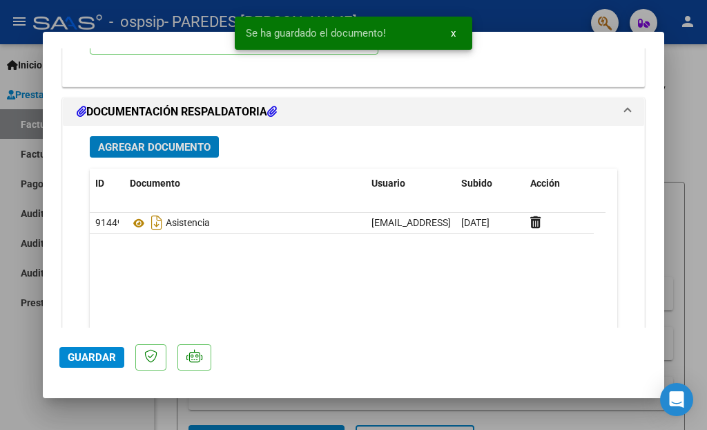
click at [78, 361] on span "Guardar" at bounding box center [92, 357] width 48 height 12
click at [678, 144] on div at bounding box center [353, 215] width 707 height 430
type input "$ 0,00"
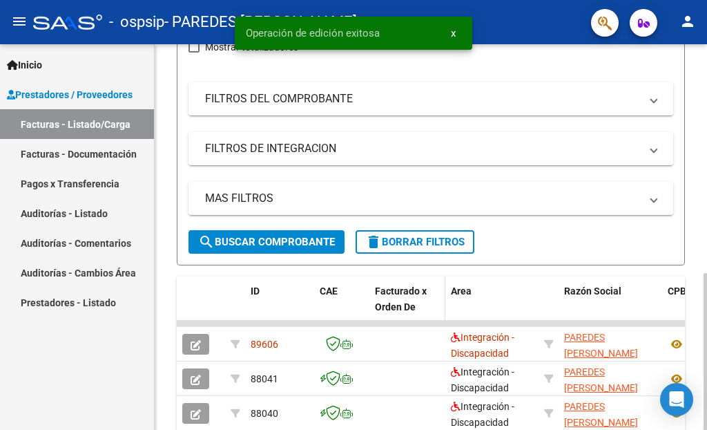
scroll to position [563, 0]
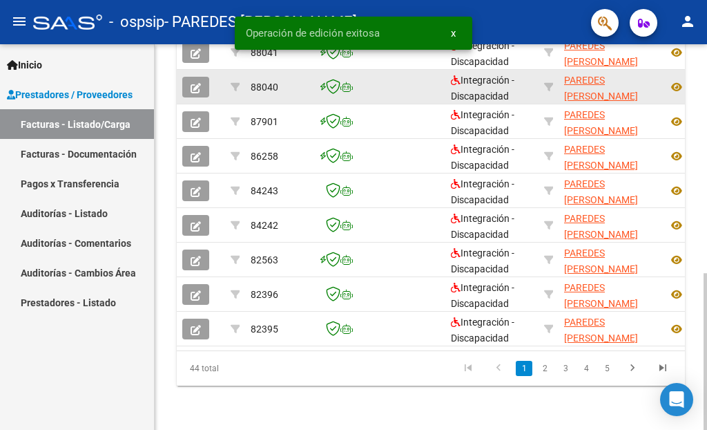
click at [193, 83] on icon "button" at bounding box center [196, 88] width 10 height 10
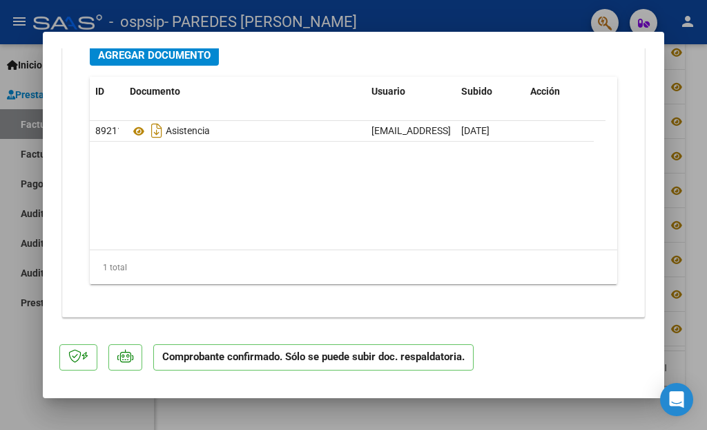
scroll to position [1792, 0]
drag, startPoint x: 692, startPoint y: 117, endPoint x: 616, endPoint y: 184, distance: 101.3
click at [692, 117] on div at bounding box center [353, 215] width 707 height 430
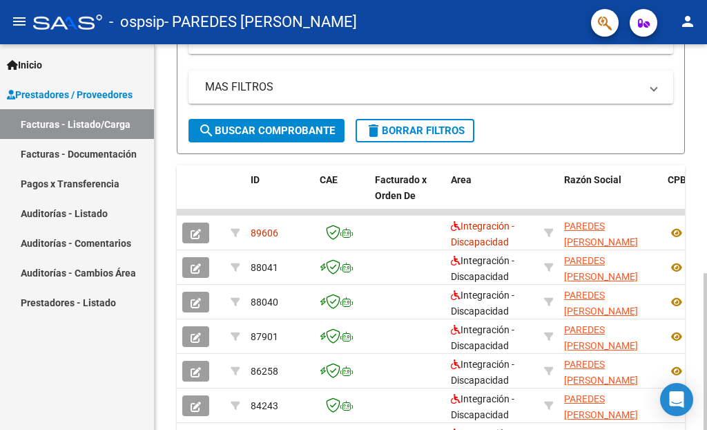
scroll to position [0, 0]
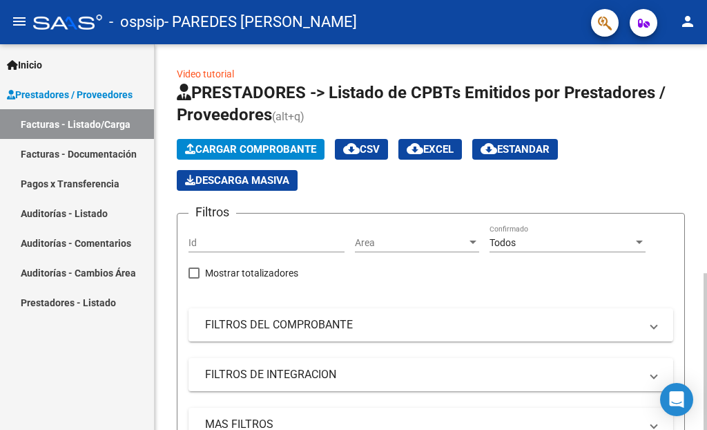
click at [276, 140] on button "Cargar Comprobante" at bounding box center [251, 149] width 148 height 21
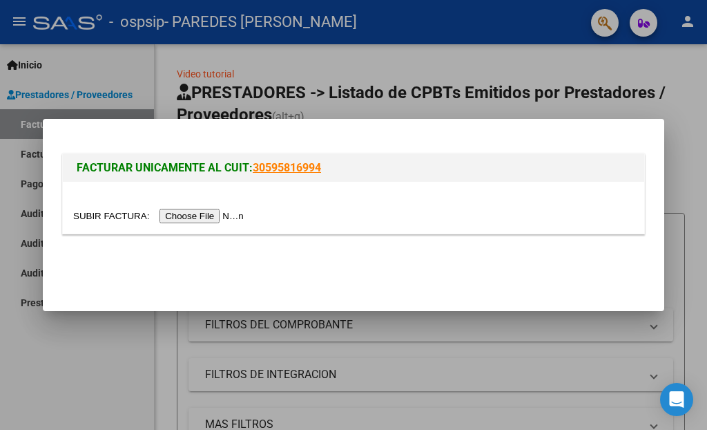
click at [226, 210] on input "file" at bounding box center [160, 216] width 175 height 15
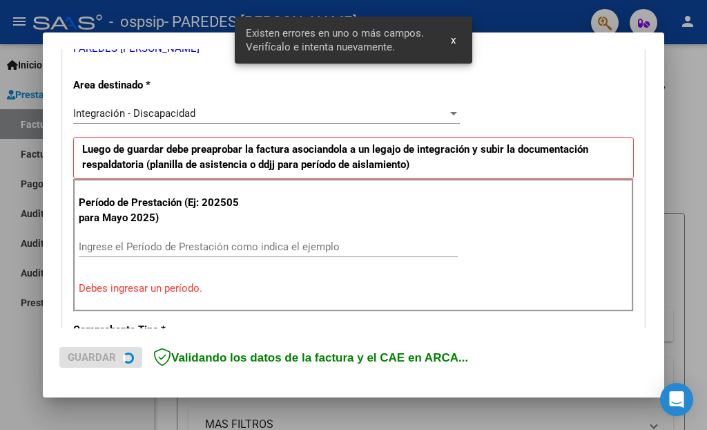
scroll to position [314, 0]
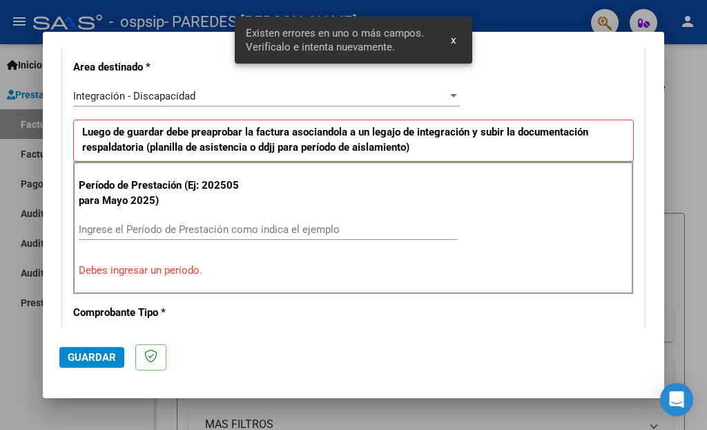
click at [220, 229] on input "Ingrese el Período de Prestación como indica el ejemplo" at bounding box center [268, 229] width 379 height 12
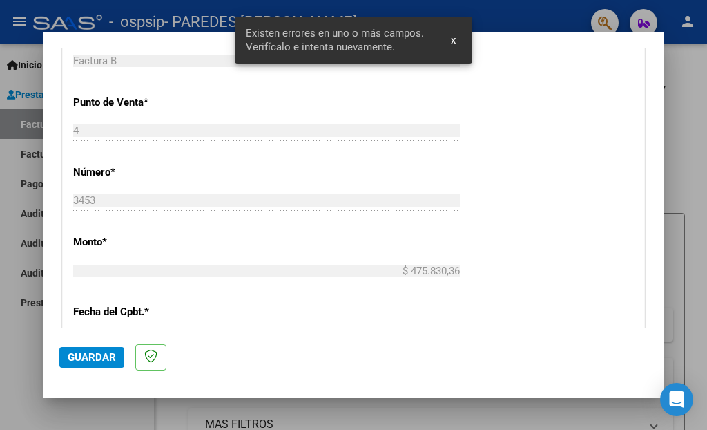
scroll to position [803, 0]
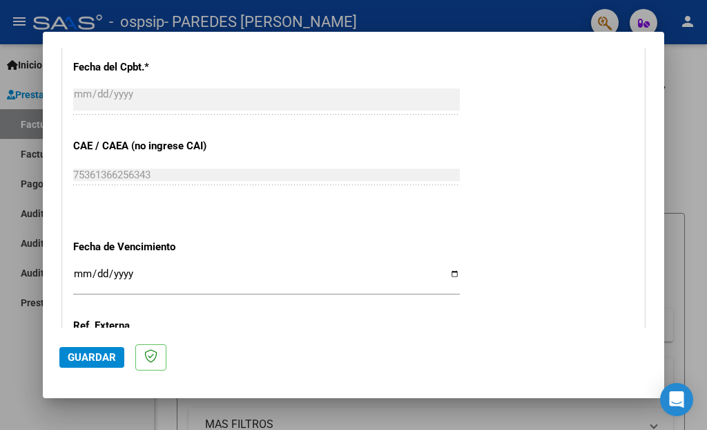
type input "202508"
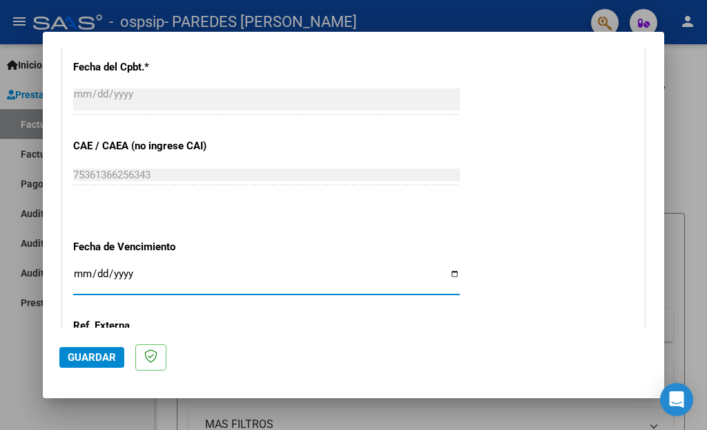
click at [189, 268] on input "Ingresar la fecha" at bounding box center [266, 279] width 387 height 22
click at [445, 268] on input "Ingresar la fecha" at bounding box center [266, 279] width 387 height 22
type input "2025-09-18"
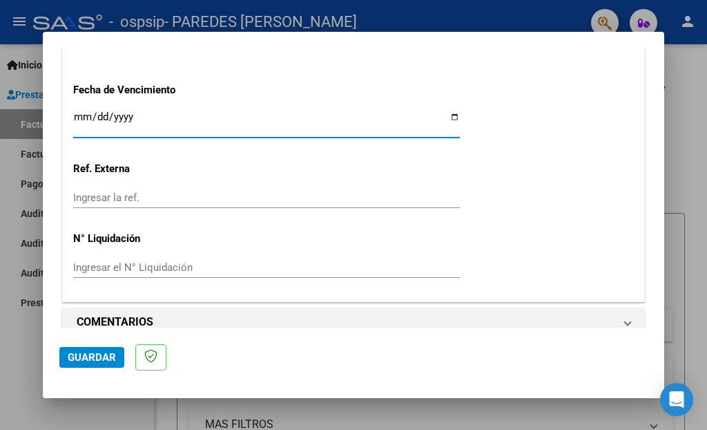
click at [106, 350] on button "Guardar" at bounding box center [91, 357] width 65 height 21
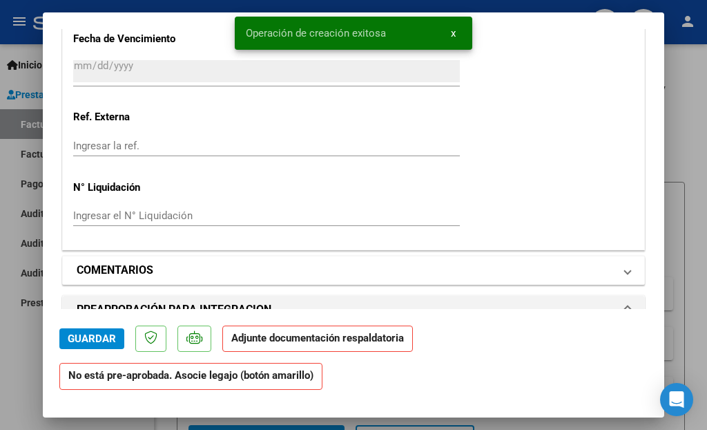
scroll to position [1221, 0]
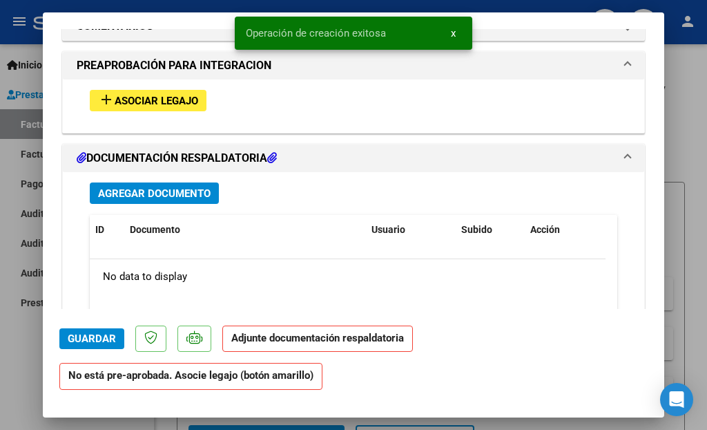
click at [177, 95] on span "Asociar Legajo" at bounding box center [157, 101] width 84 height 12
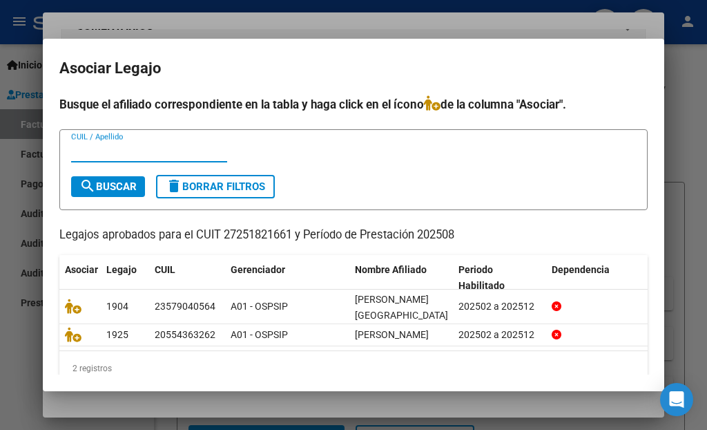
click at [376, 167] on div "CUIL / Apellido" at bounding box center [353, 158] width 565 height 34
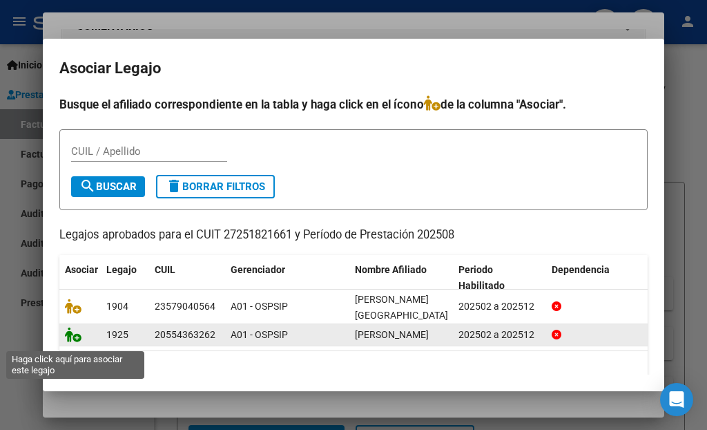
click at [72, 342] on icon at bounding box center [73, 334] width 17 height 15
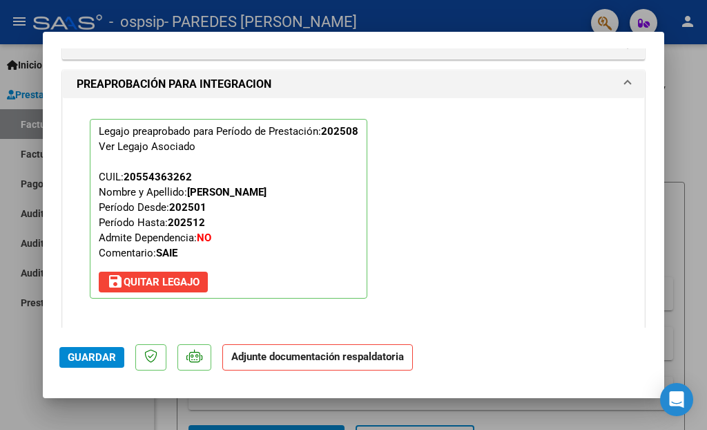
scroll to position [1501, 0]
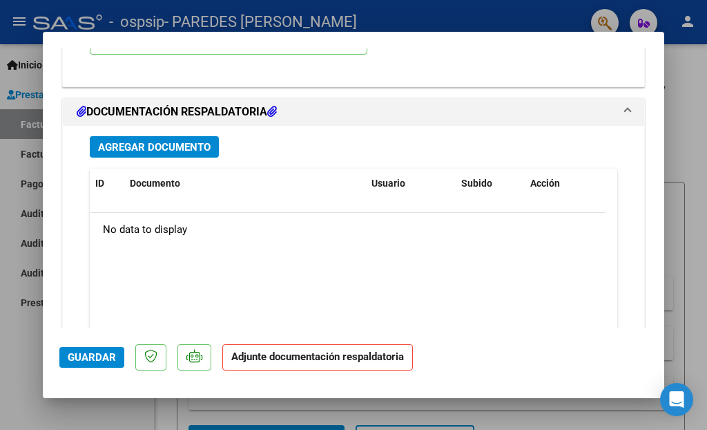
click at [176, 141] on span "Agregar Documento" at bounding box center [154, 147] width 113 height 12
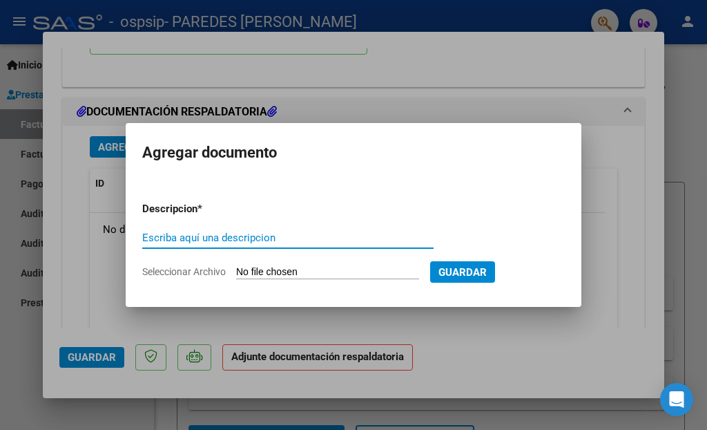
click at [235, 236] on input "Escriba aquí una descripcion" at bounding box center [288, 237] width 292 height 12
type input "ASISTENCIA"
click at [285, 266] on input "Seleccionar Archivo" at bounding box center [327, 272] width 183 height 13
type input "C:\fakepath\Bautista Romero Agosto 2025.pdf"
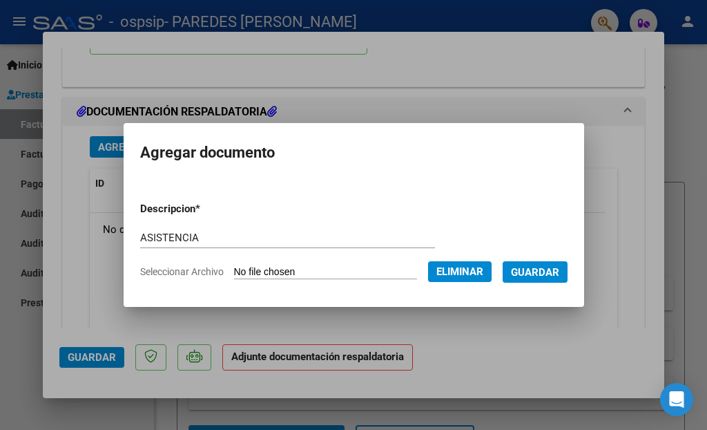
click at [547, 269] on span "Guardar" at bounding box center [535, 272] width 48 height 12
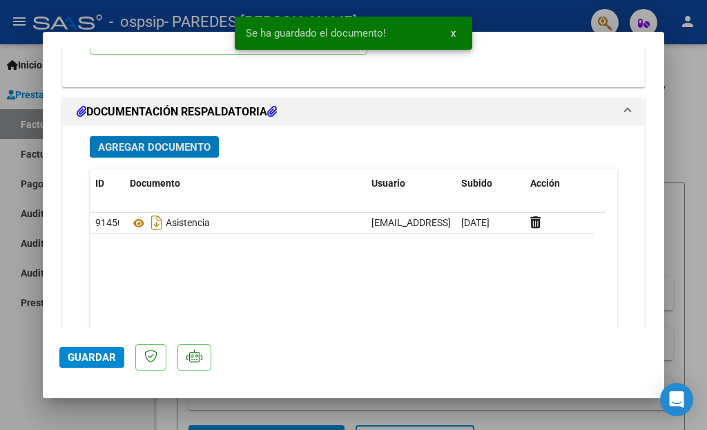
click at [92, 359] on span "Guardar" at bounding box center [92, 357] width 48 height 12
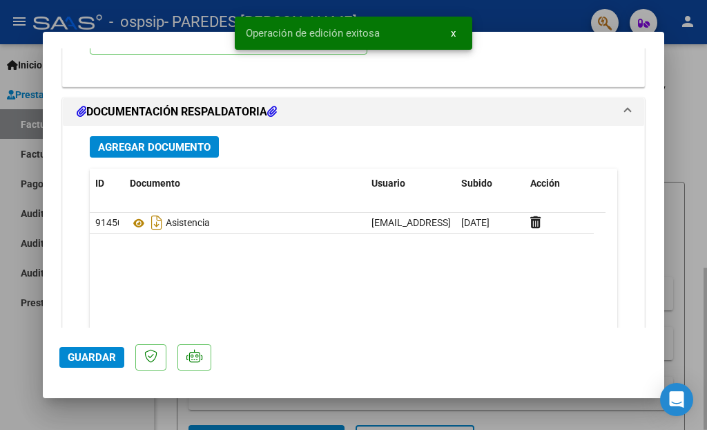
drag, startPoint x: 681, startPoint y: 131, endPoint x: 672, endPoint y: 140, distance: 13.2
click at [681, 131] on div at bounding box center [353, 215] width 707 height 430
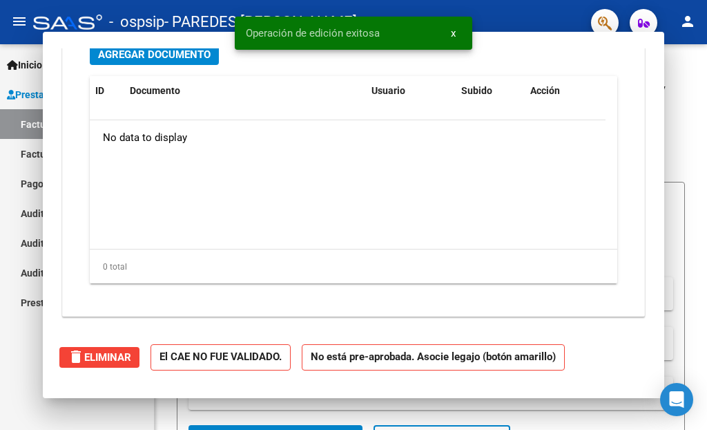
scroll to position [0, 0]
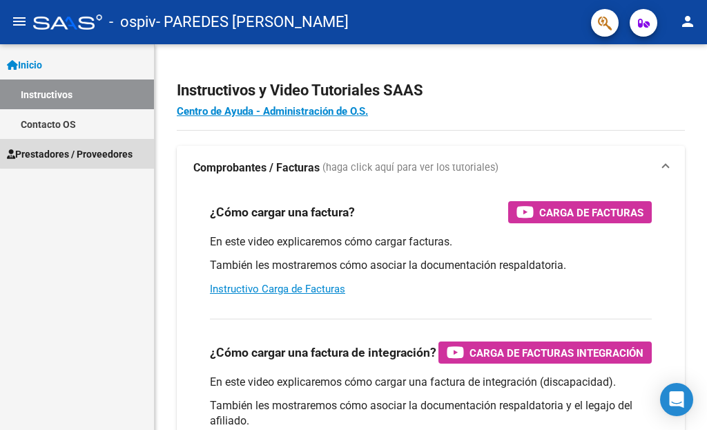
click at [86, 153] on span "Prestadores / Proveedores" at bounding box center [70, 153] width 126 height 15
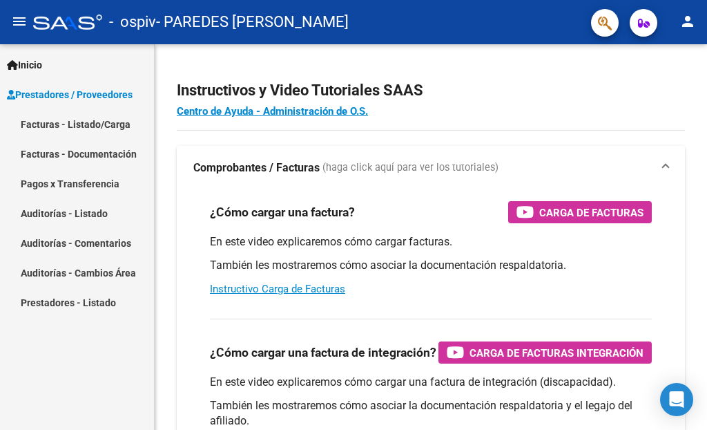
click at [104, 185] on mat-nav-list "Facturas - Listado/Carga Facturas - Documentación Pagos x Transferencia Auditor…" at bounding box center [77, 213] width 154 height 208
click at [105, 125] on link "Facturas - Listado/Carga" at bounding box center [77, 124] width 154 height 30
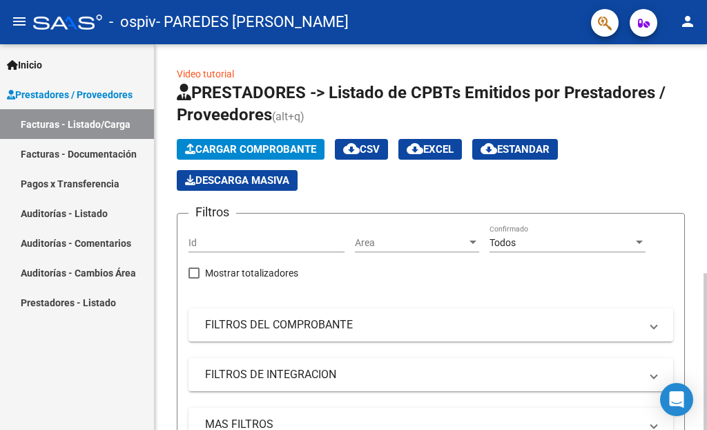
click at [266, 147] on span "Cargar Comprobante" at bounding box center [250, 149] width 131 height 12
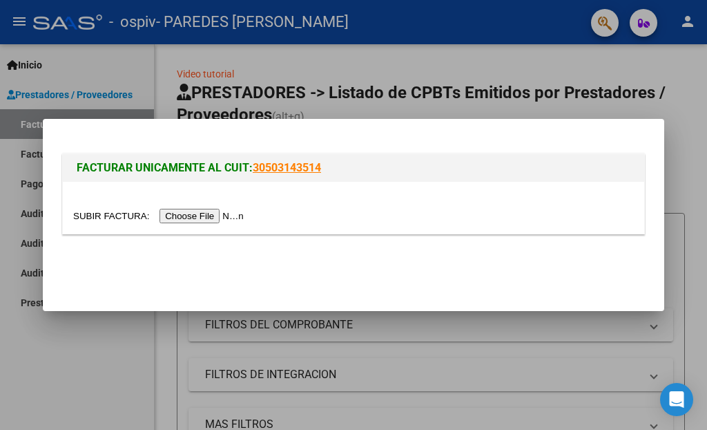
click at [221, 208] on div at bounding box center [353, 216] width 561 height 16
click at [216, 215] on input "file" at bounding box center [160, 216] width 175 height 15
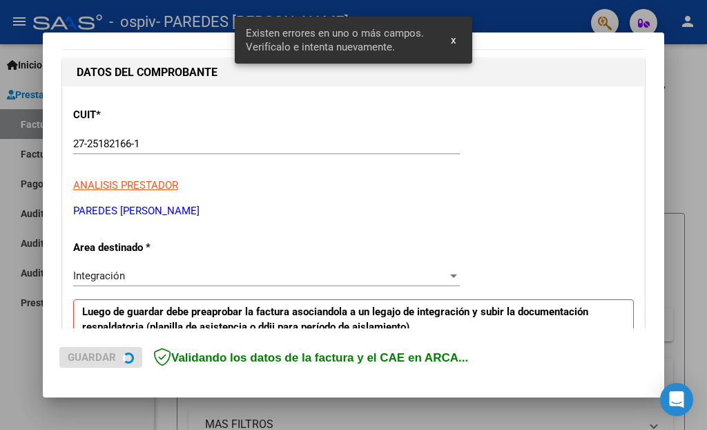
scroll to position [314, 0]
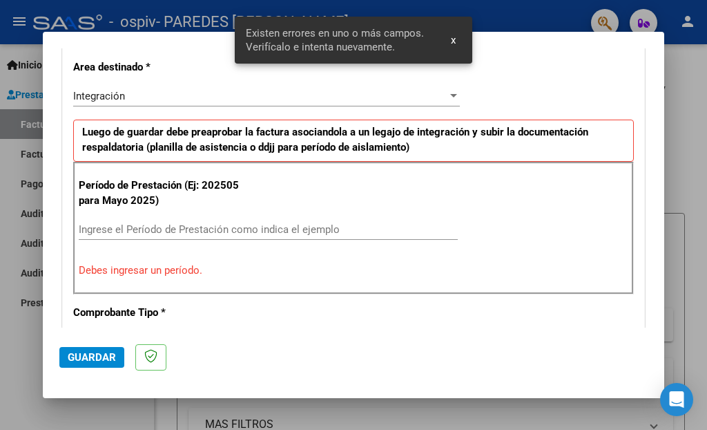
click at [207, 224] on input "Ingrese el Período de Prestación como indica el ejemplo" at bounding box center [268, 229] width 379 height 12
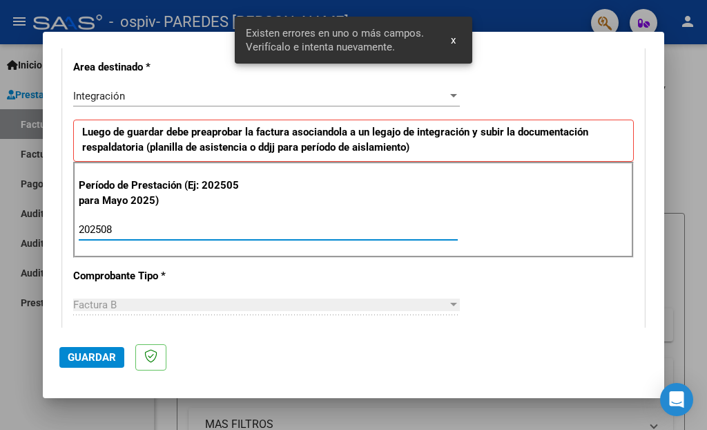
type input "202508"
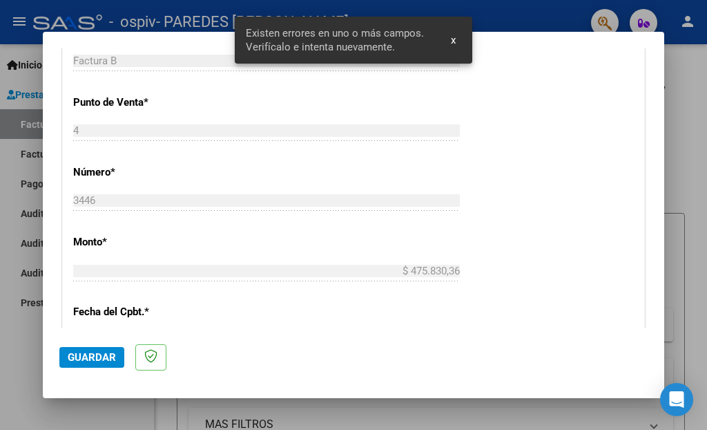
scroll to position [803, 0]
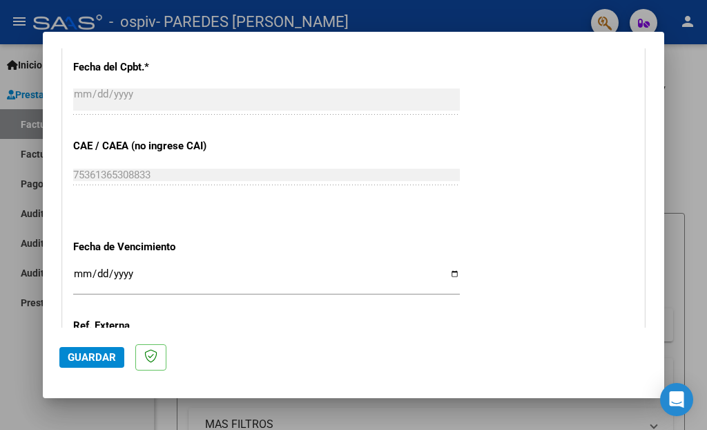
click at [191, 265] on div "Ingresar la fecha" at bounding box center [266, 280] width 387 height 30
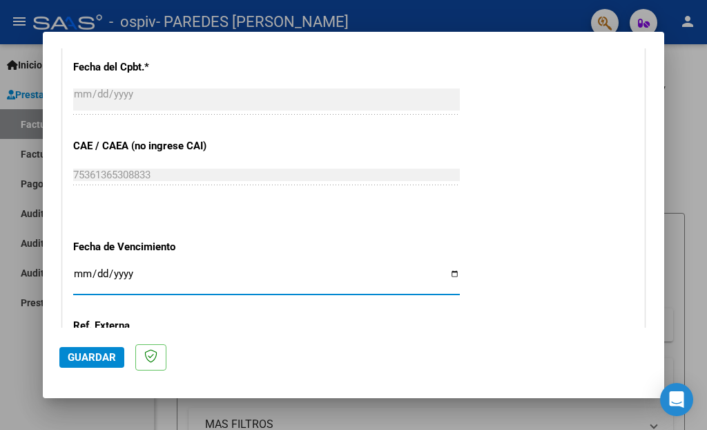
click at [447, 268] on input "Ingresar la fecha" at bounding box center [266, 279] width 387 height 22
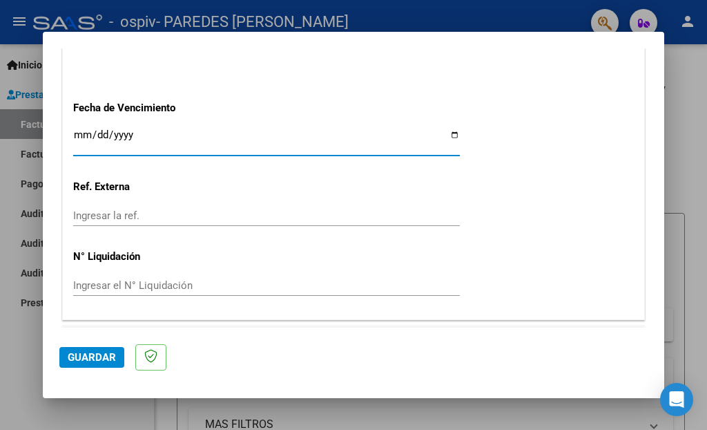
scroll to position [960, 0]
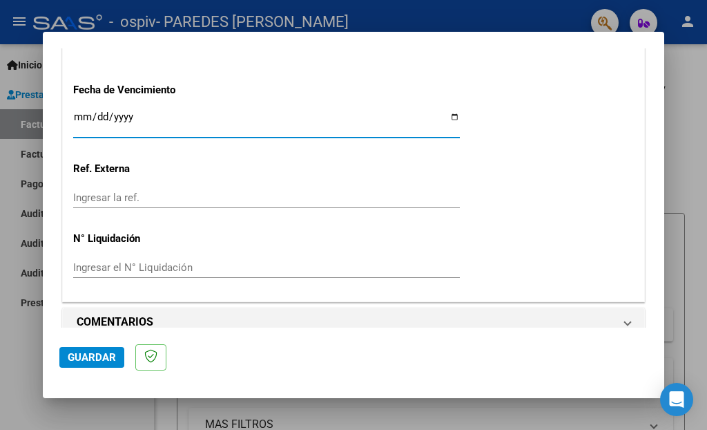
click at [448, 111] on input "2025-09-08" at bounding box center [266, 122] width 387 height 22
type input "2025-09-18"
click at [91, 357] on span "Guardar" at bounding box center [92, 357] width 48 height 12
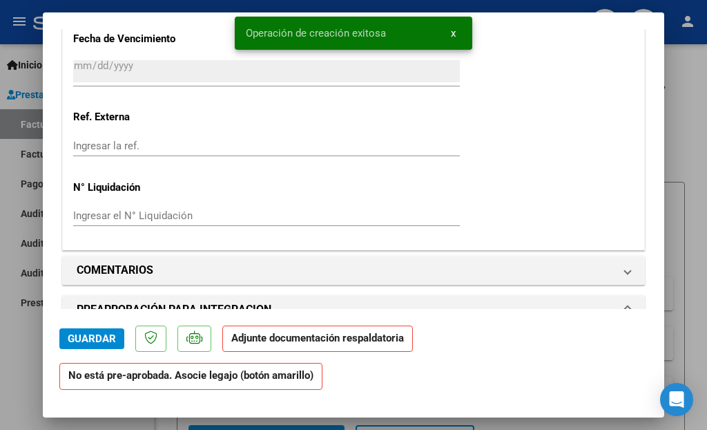
scroll to position [1221, 0]
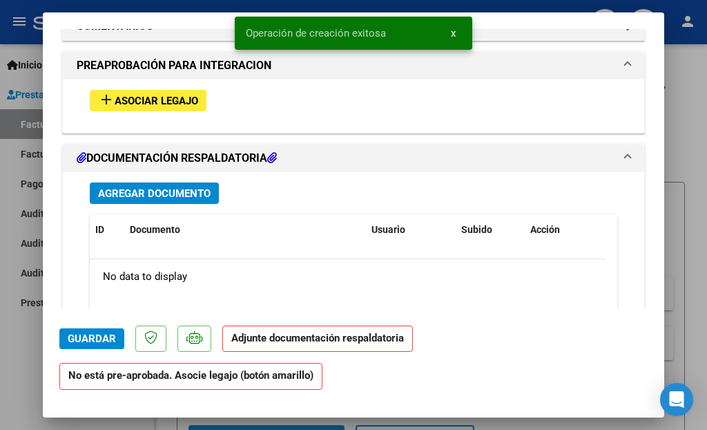
click at [170, 95] on span "Asociar Legajo" at bounding box center [157, 101] width 84 height 12
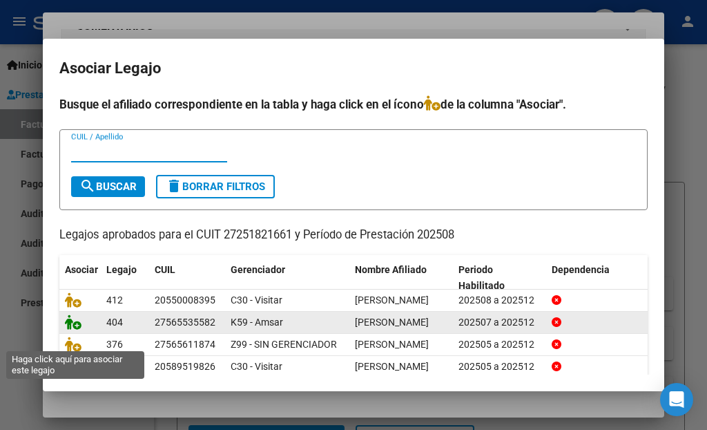
click at [78, 330] on icon at bounding box center [73, 321] width 17 height 15
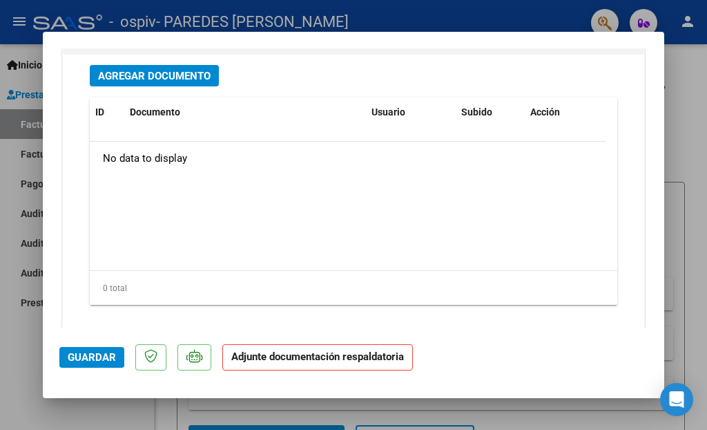
scroll to position [1572, 0]
click at [175, 70] on span "Agregar Documento" at bounding box center [154, 76] width 113 height 12
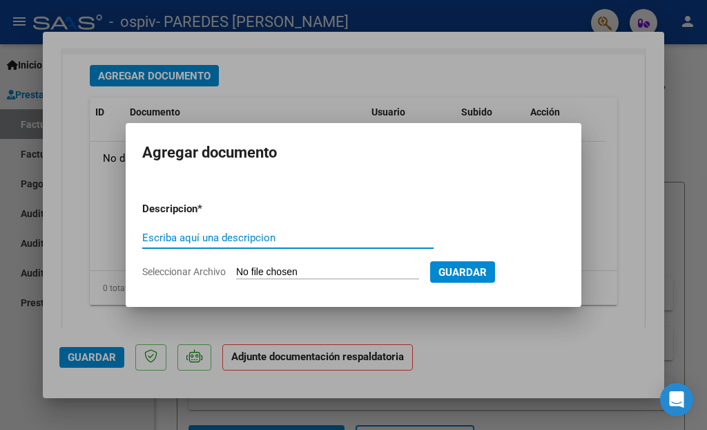
click at [266, 228] on div "Escriba aquí una descripcion" at bounding box center [288, 237] width 292 height 21
click at [267, 233] on input "Escriba aquí una descripcion" at bounding box center [288, 237] width 292 height 12
type input "ASISTENCIA"
click at [321, 270] on input "Seleccionar Archivo" at bounding box center [327, 272] width 183 height 13
type input "C:\fakepath\BENITEZ SOFIA.pdf"
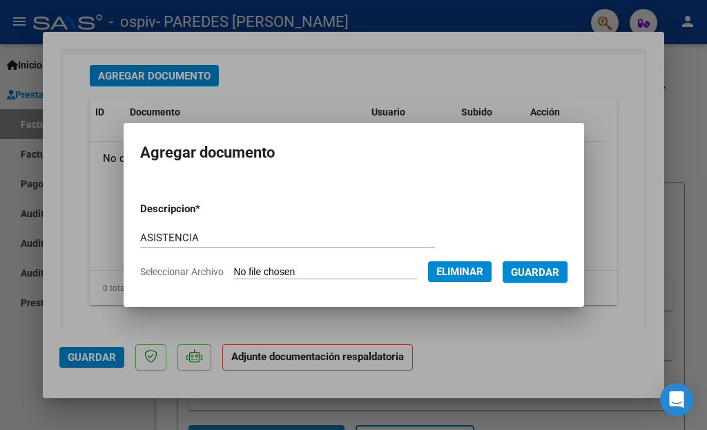
click at [549, 276] on span "Guardar" at bounding box center [535, 272] width 48 height 12
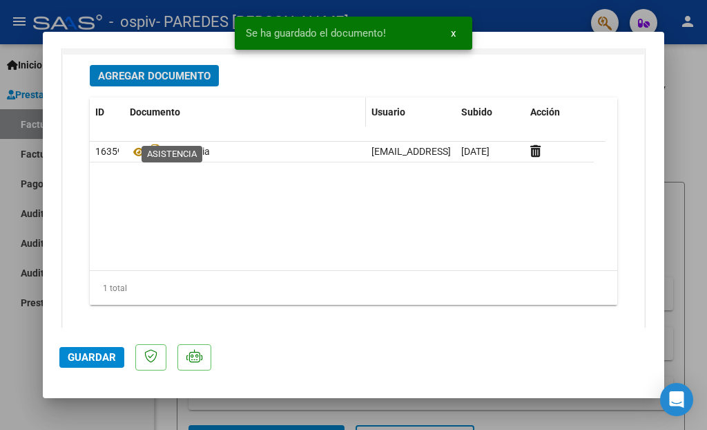
scroll to position [1570, 0]
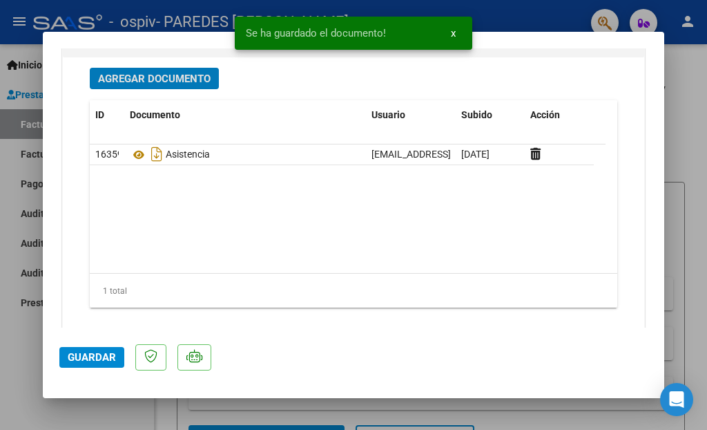
click at [179, 73] on span "Agregar Documento" at bounding box center [154, 79] width 113 height 12
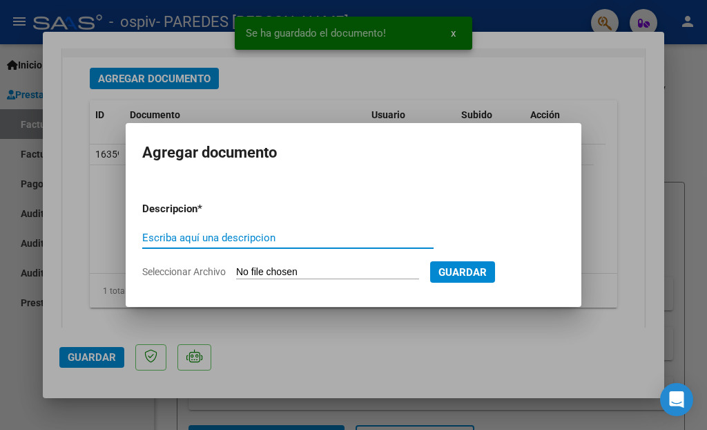
click at [287, 241] on input "Escriba aquí una descripcion" at bounding box center [288, 237] width 292 height 12
type input "AUTORIZACION"
click at [332, 276] on input "Seleccionar Archivo" at bounding box center [327, 272] width 183 height 13
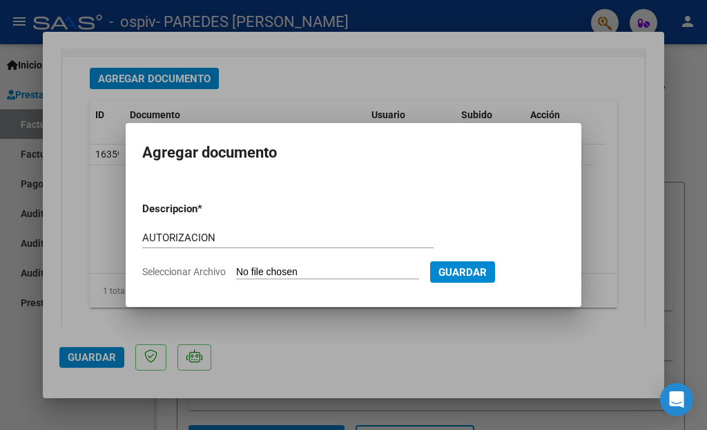
type input "C:\fakepath\Autorización 2025 - SOFIA BENITEZ.pdf"
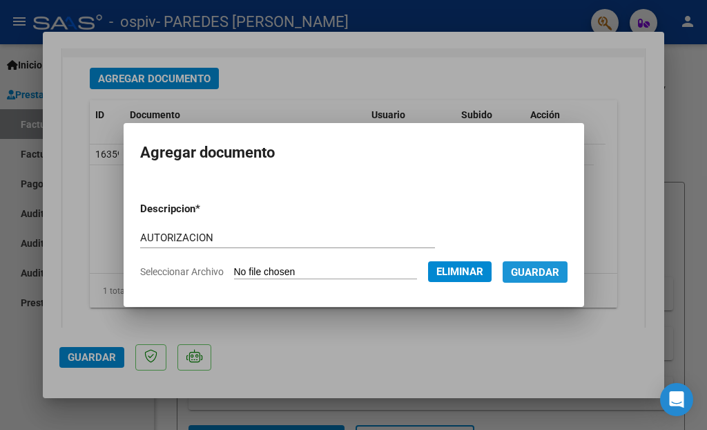
click at [546, 277] on span "Guardar" at bounding box center [535, 272] width 48 height 12
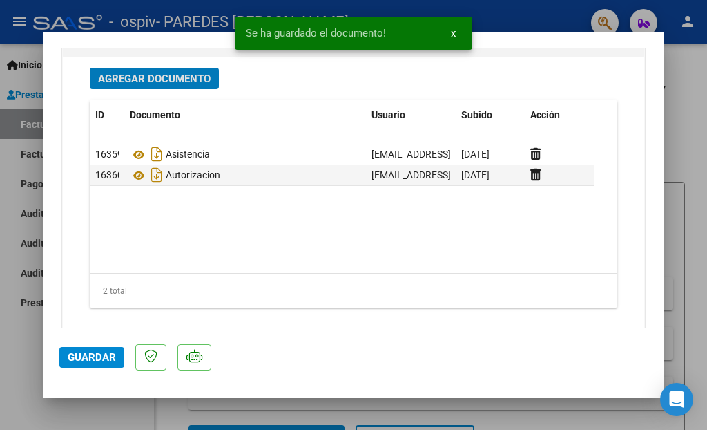
click at [92, 356] on span "Guardar" at bounding box center [92, 357] width 48 height 12
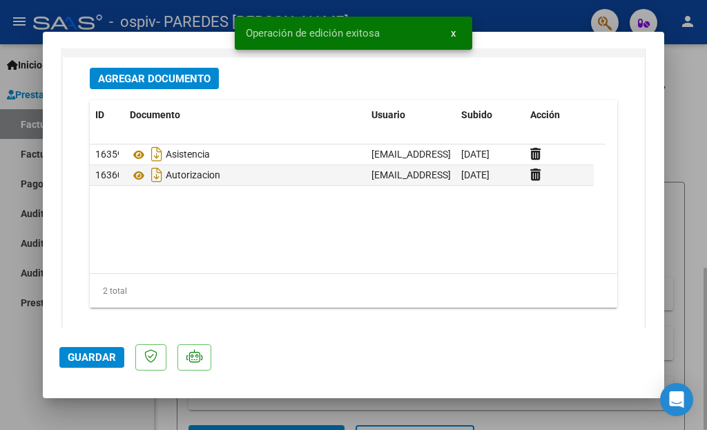
click at [683, 100] on div at bounding box center [353, 215] width 707 height 430
